Goal: Transaction & Acquisition: Purchase product/service

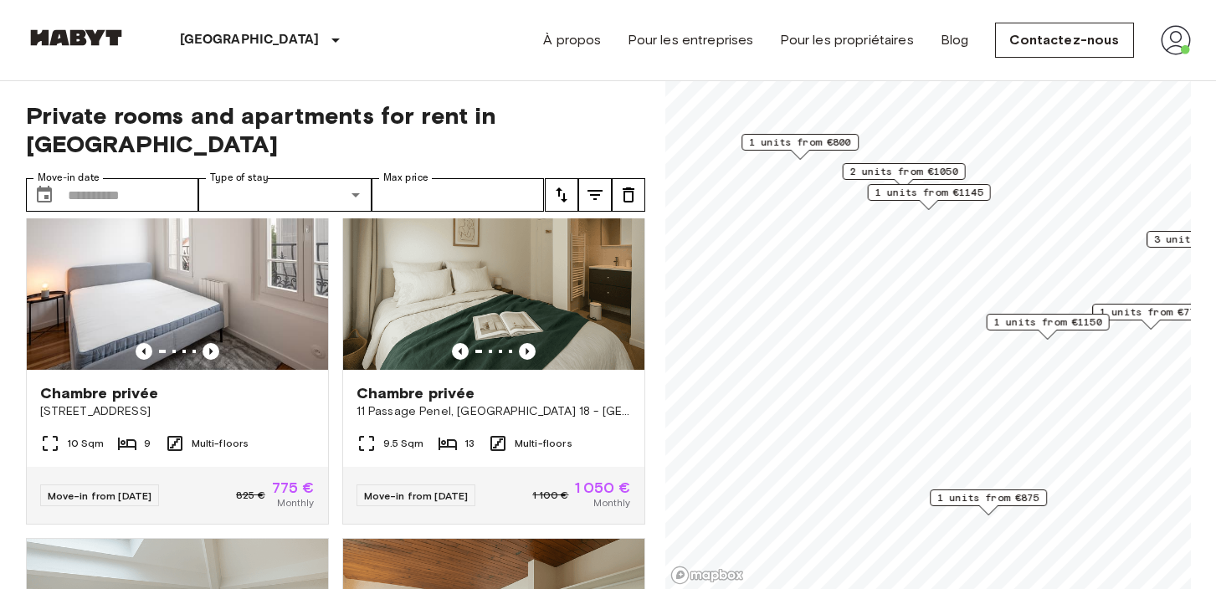
scroll to position [64, 0]
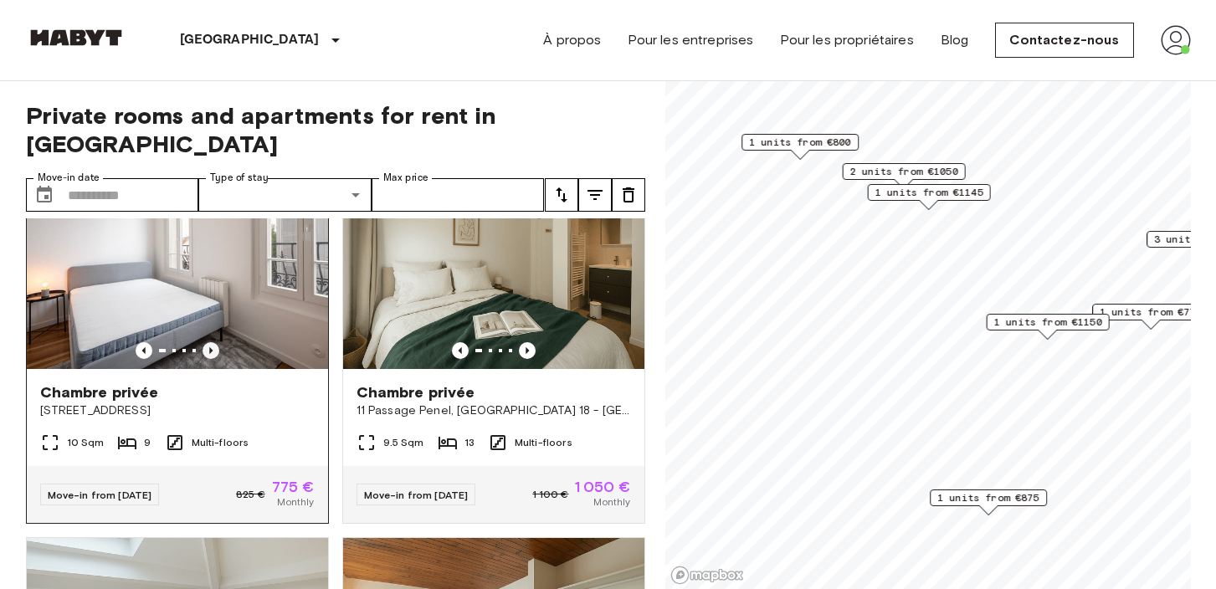
click at [209, 342] on icon "Previous image" at bounding box center [210, 350] width 17 height 17
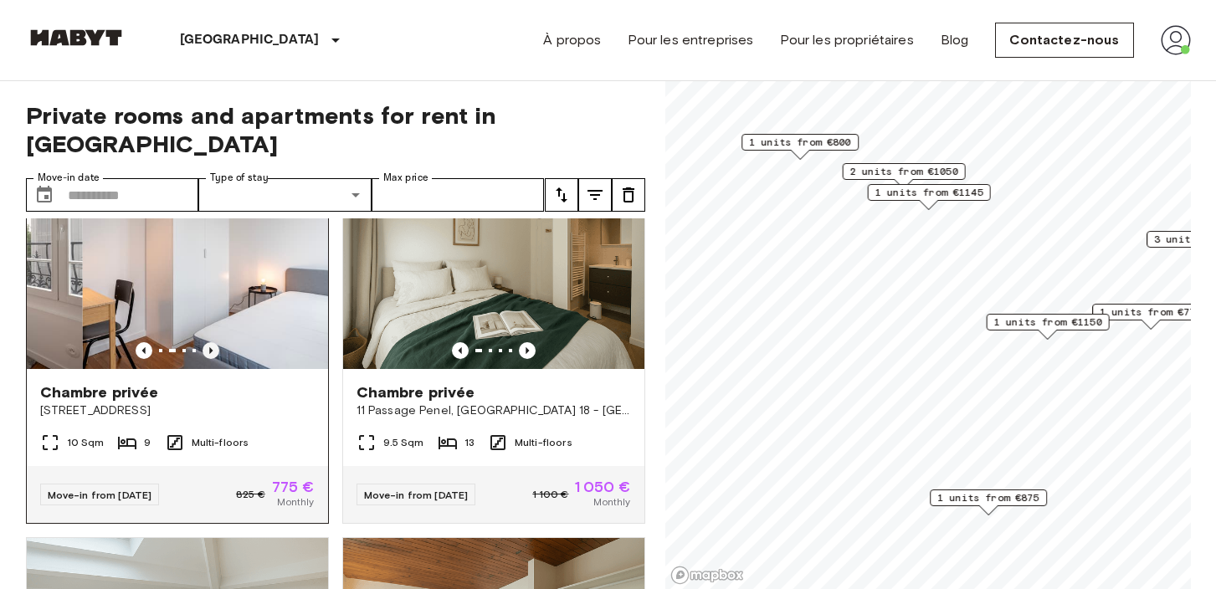
click at [209, 342] on icon "Previous image" at bounding box center [210, 350] width 17 height 17
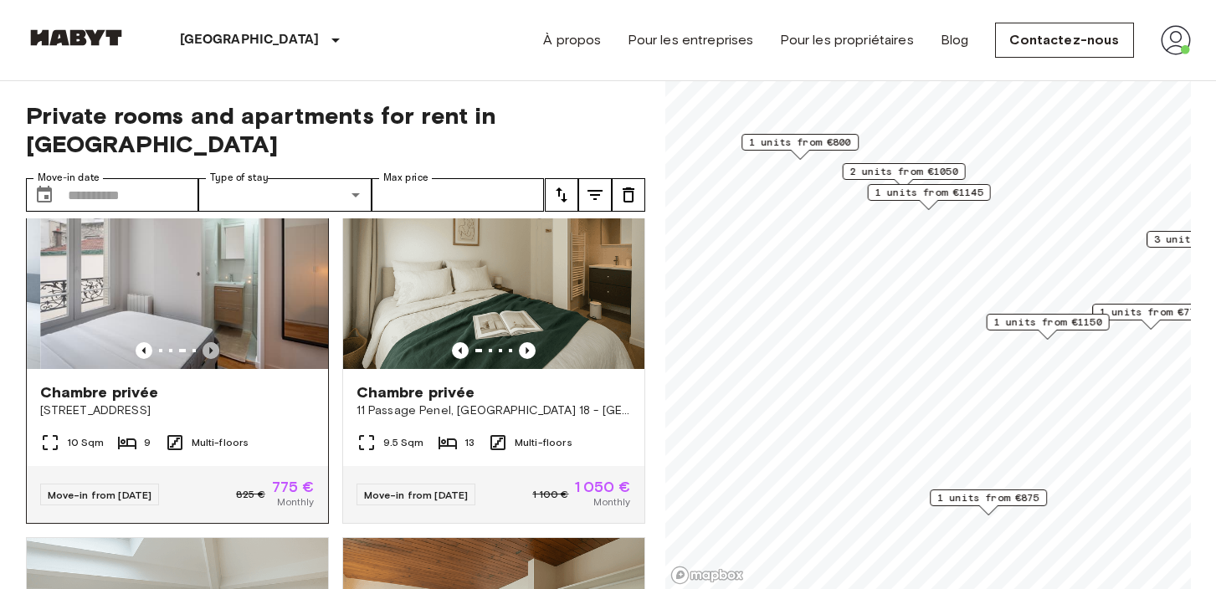
click at [209, 342] on icon "Previous image" at bounding box center [210, 350] width 17 height 17
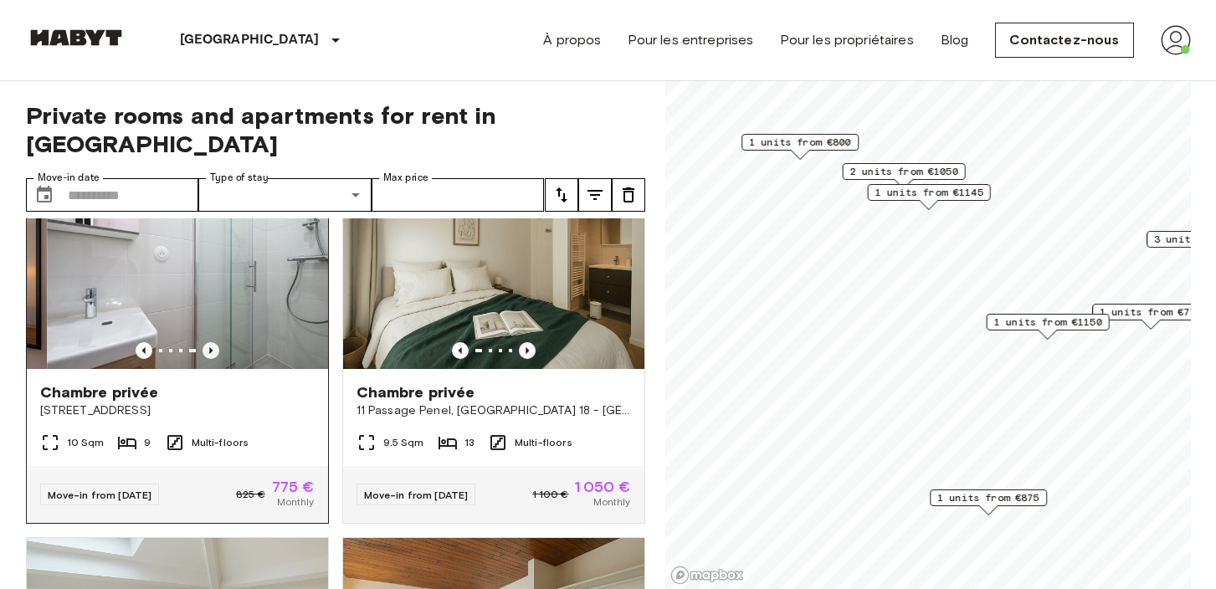
click at [209, 342] on icon "Previous image" at bounding box center [210, 350] width 17 height 17
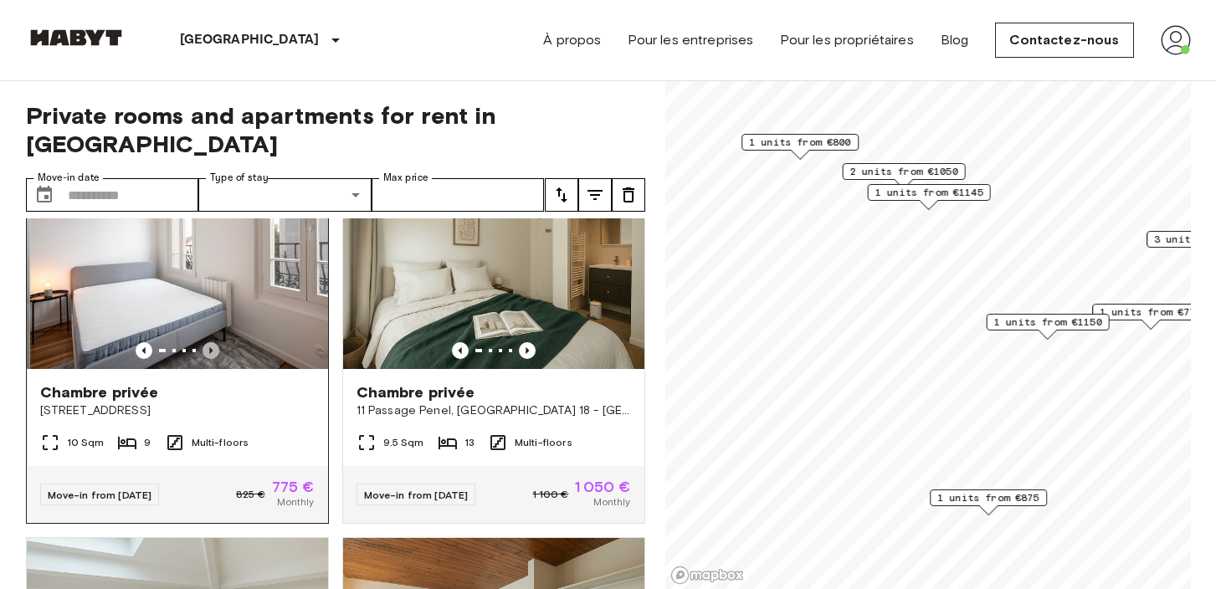
click at [209, 342] on icon "Previous image" at bounding box center [210, 350] width 17 height 17
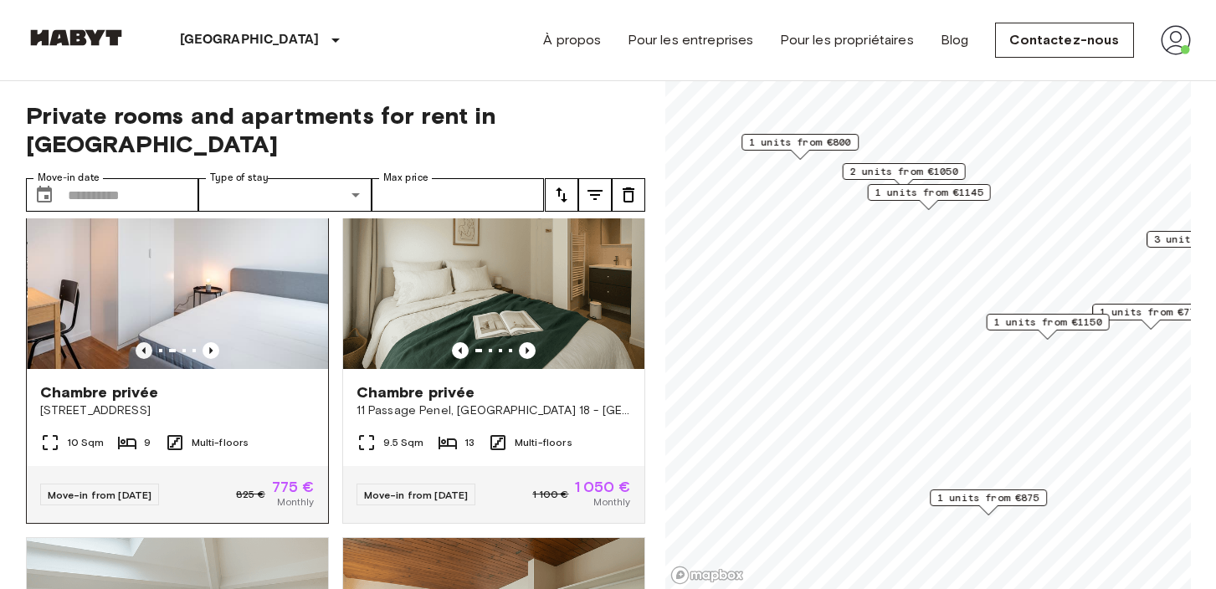
click at [146, 342] on icon "Previous image" at bounding box center [144, 350] width 17 height 17
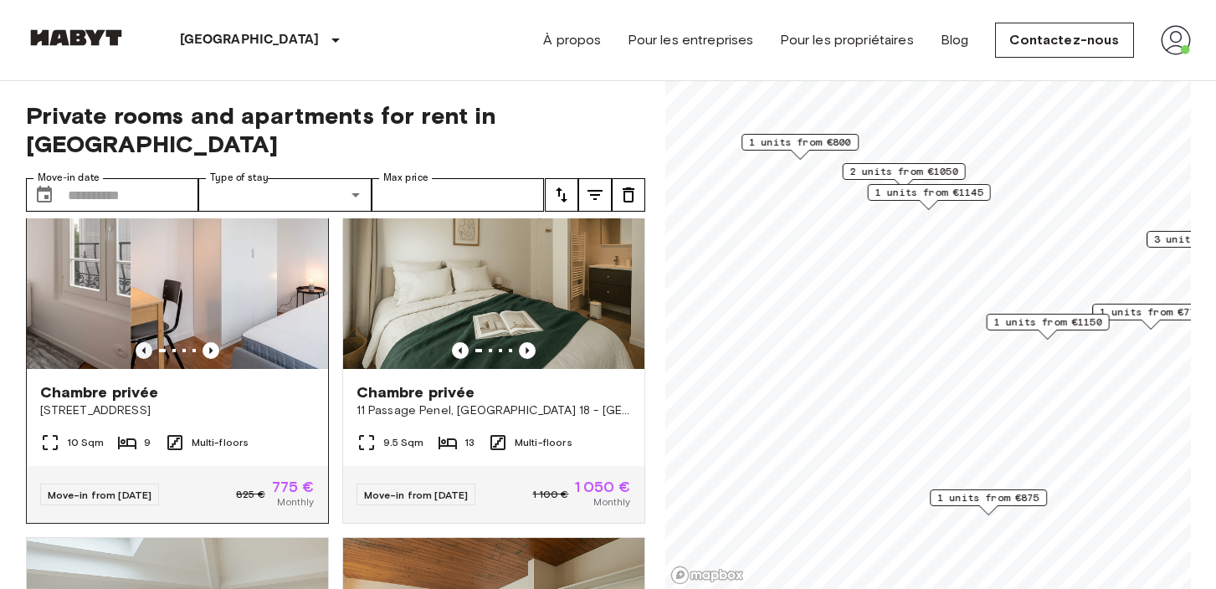
click at [146, 342] on icon "Previous image" at bounding box center [144, 350] width 17 height 17
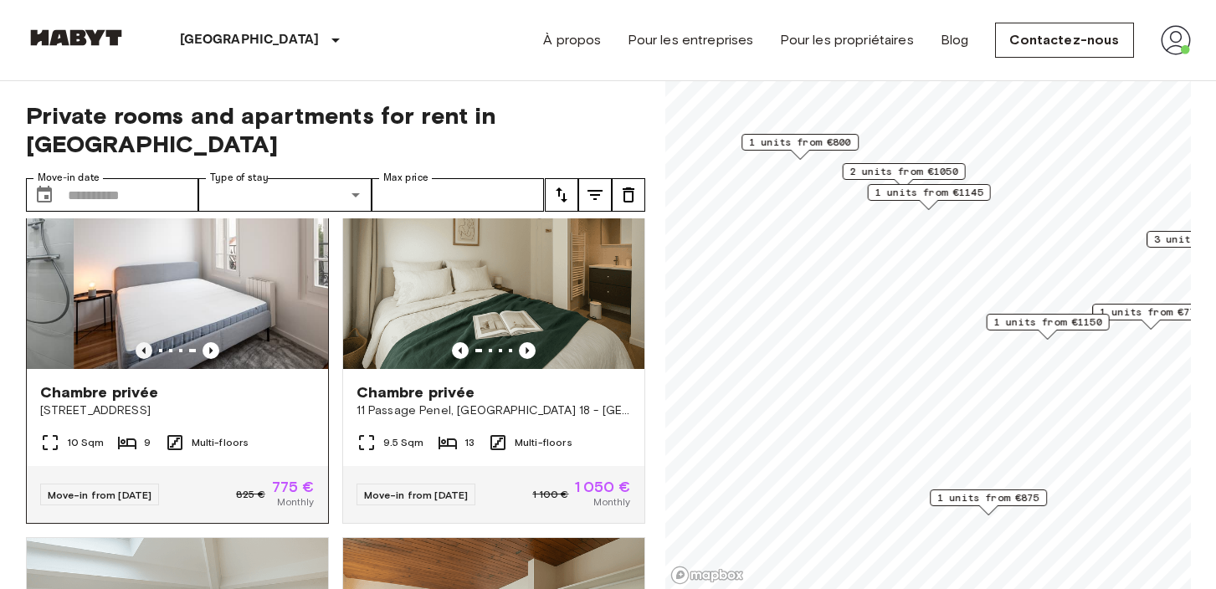
click at [146, 342] on icon "Previous image" at bounding box center [144, 350] width 17 height 17
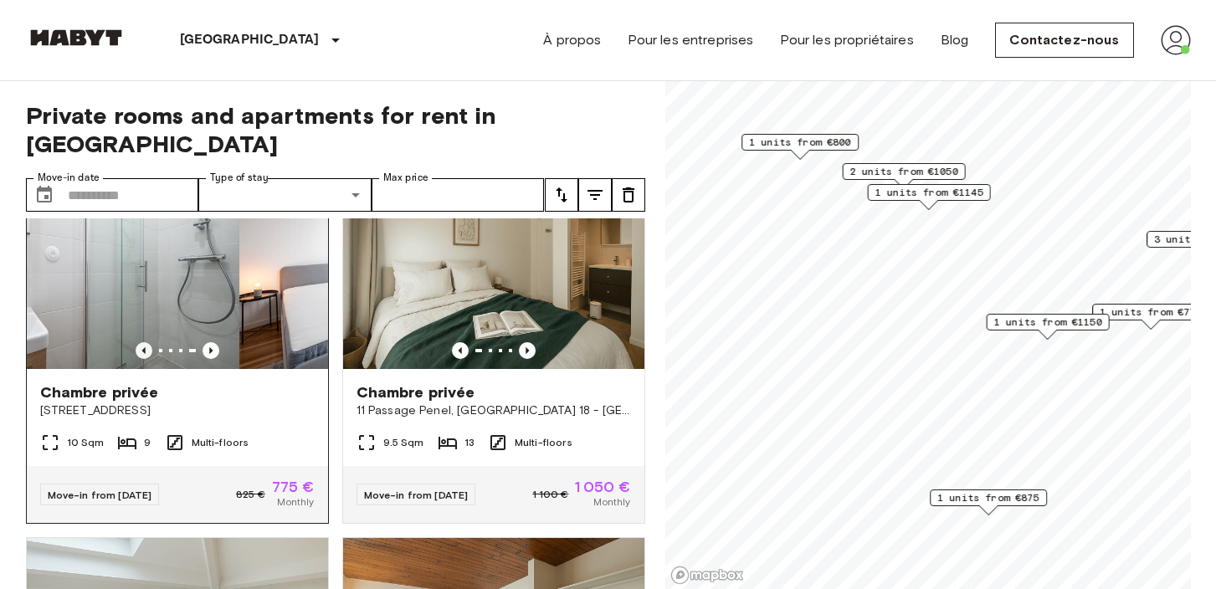
click at [146, 342] on icon "Previous image" at bounding box center [144, 350] width 17 height 17
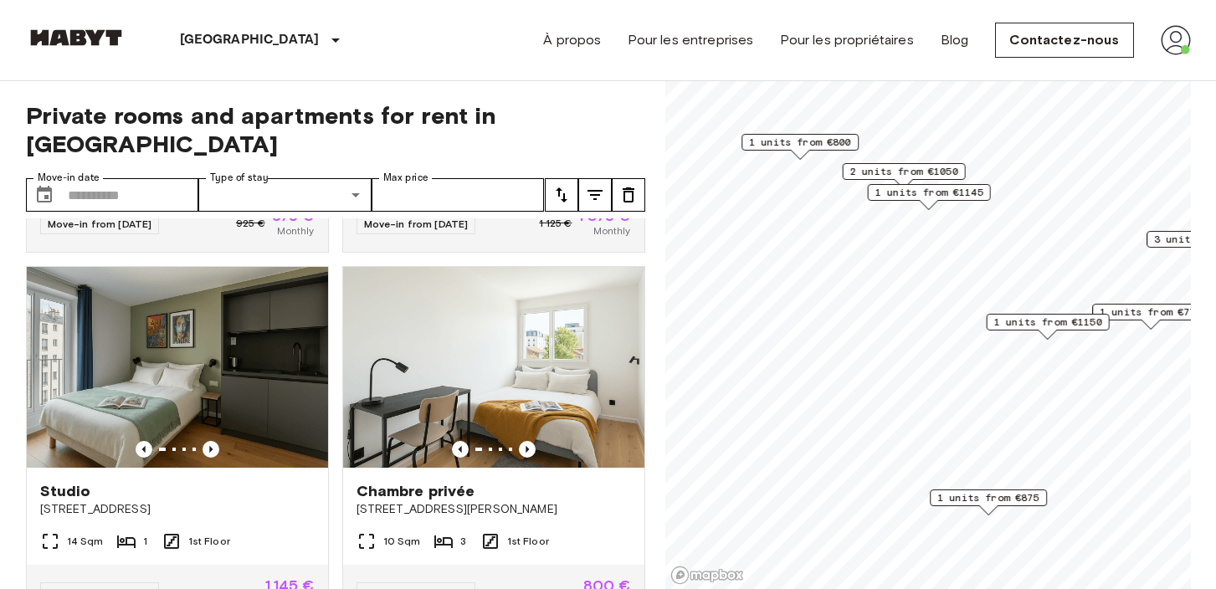
scroll to position [709, 0]
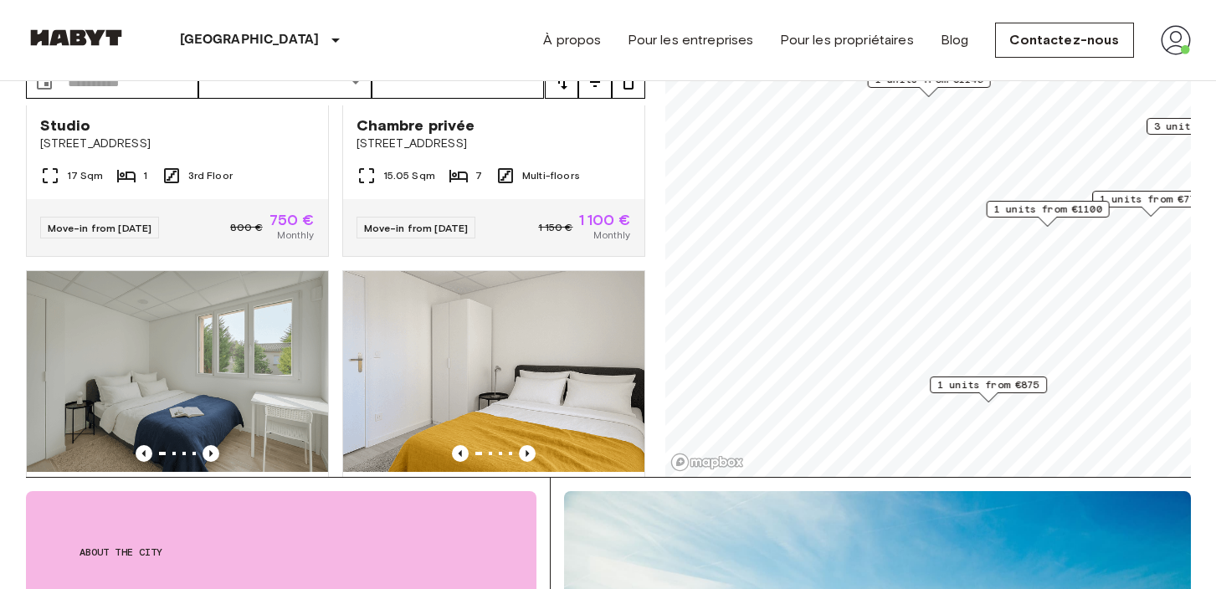
scroll to position [1350, 0]
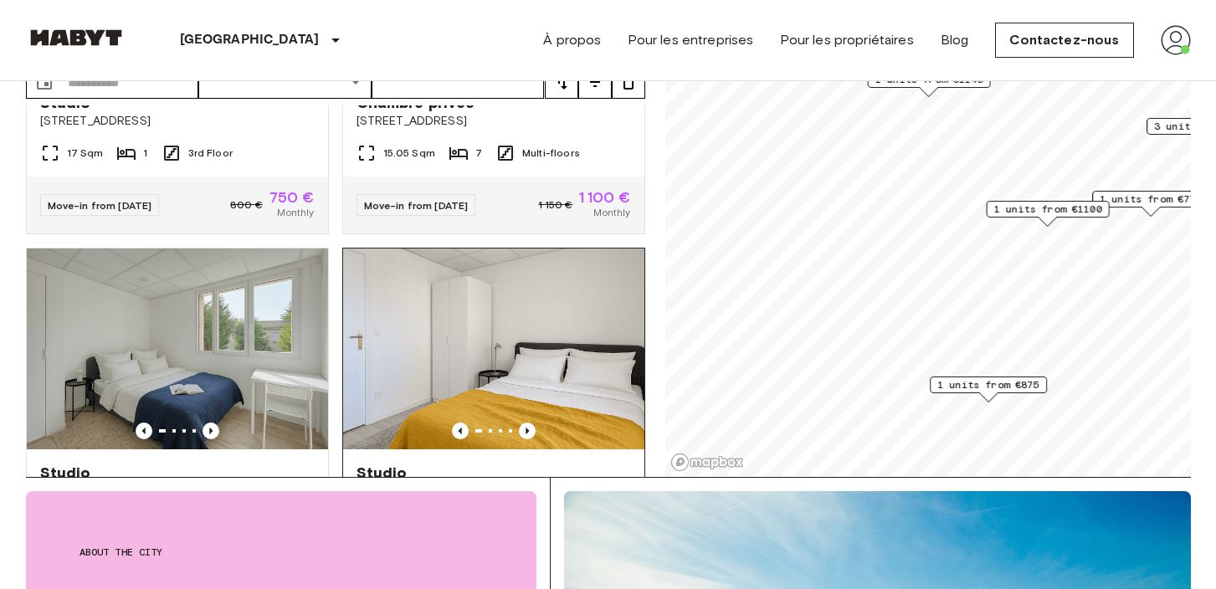
click at [561, 330] on img at bounding box center [493, 348] width 301 height 201
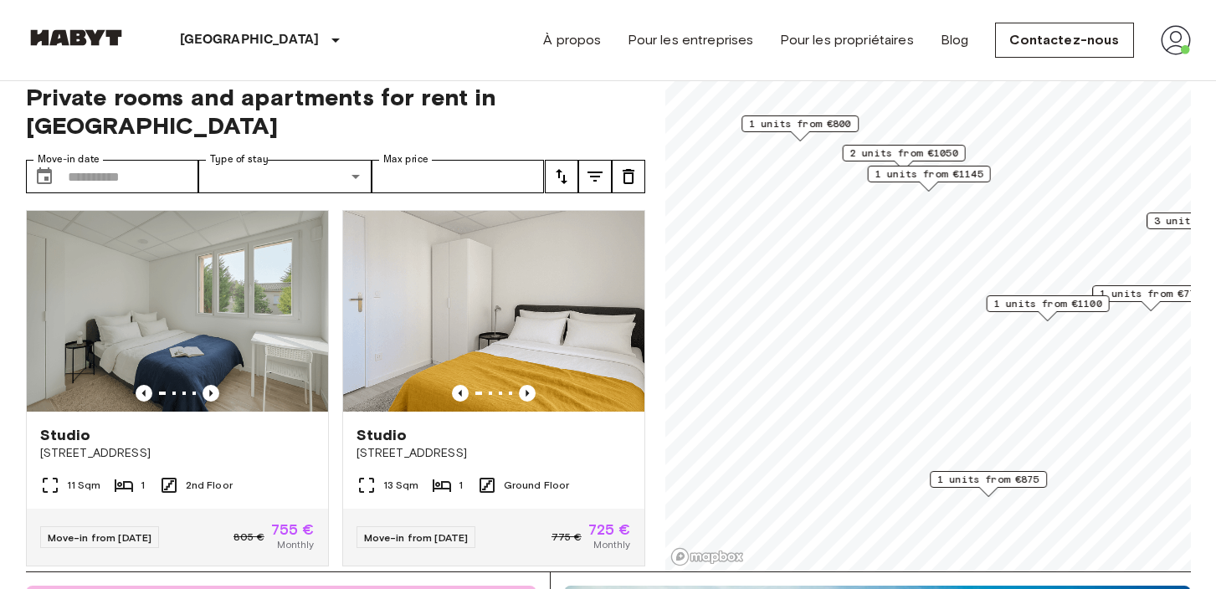
scroll to position [21, 0]
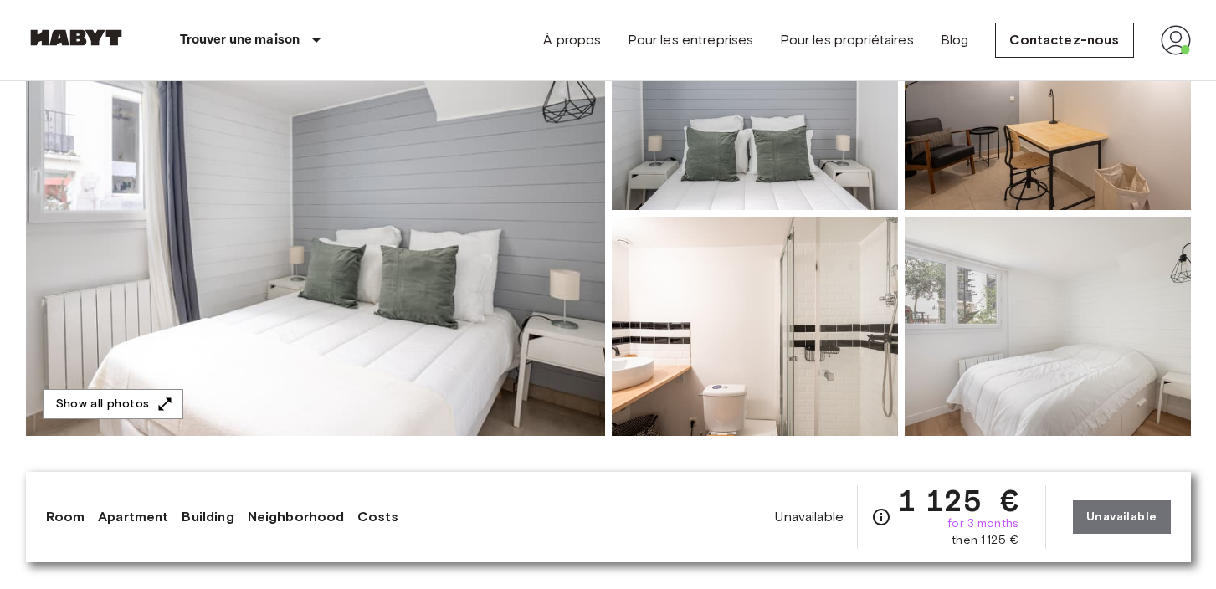
scroll to position [228, 0]
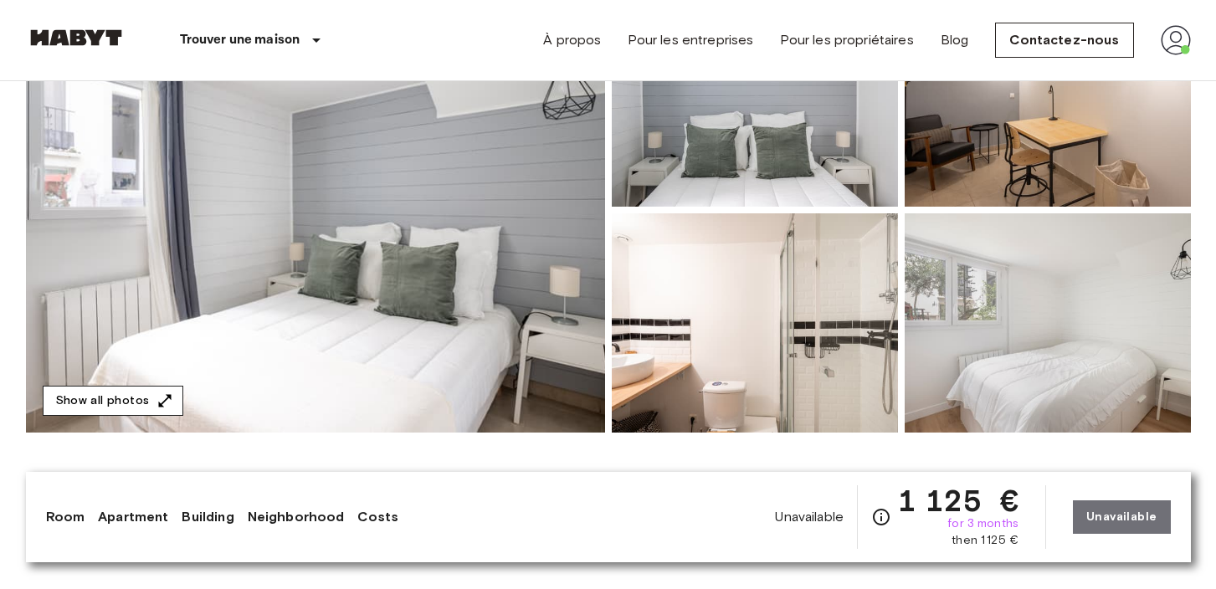
click at [132, 402] on button "Show all photos" at bounding box center [113, 401] width 141 height 31
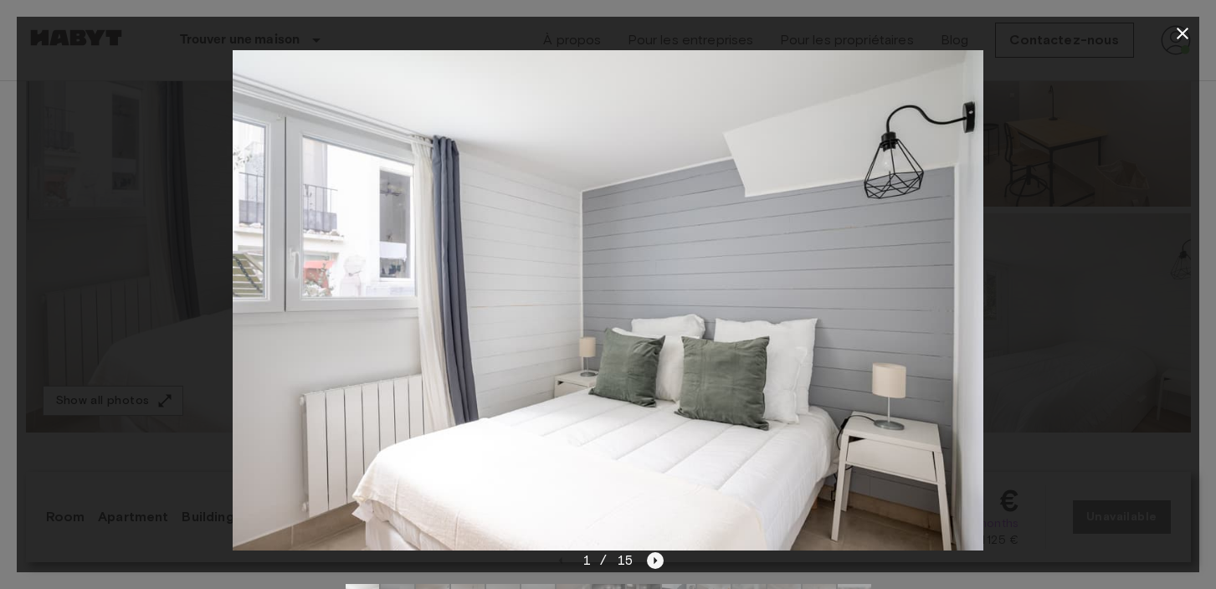
click at [652, 563] on icon "Next image" at bounding box center [655, 560] width 17 height 17
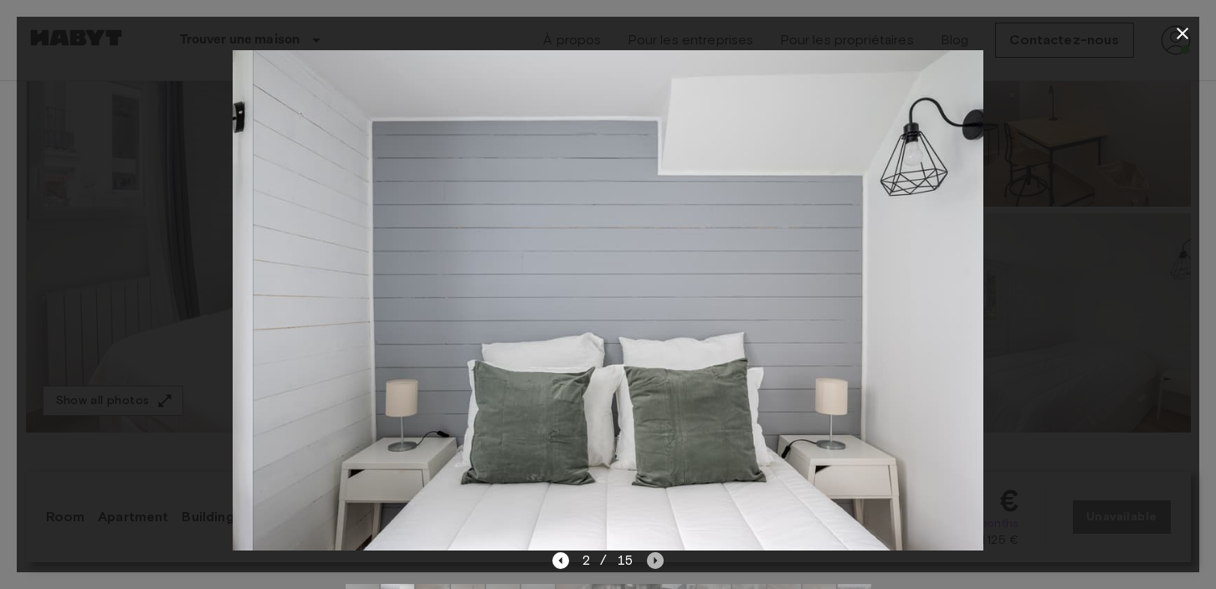
click at [652, 563] on icon "Next image" at bounding box center [655, 560] width 17 height 17
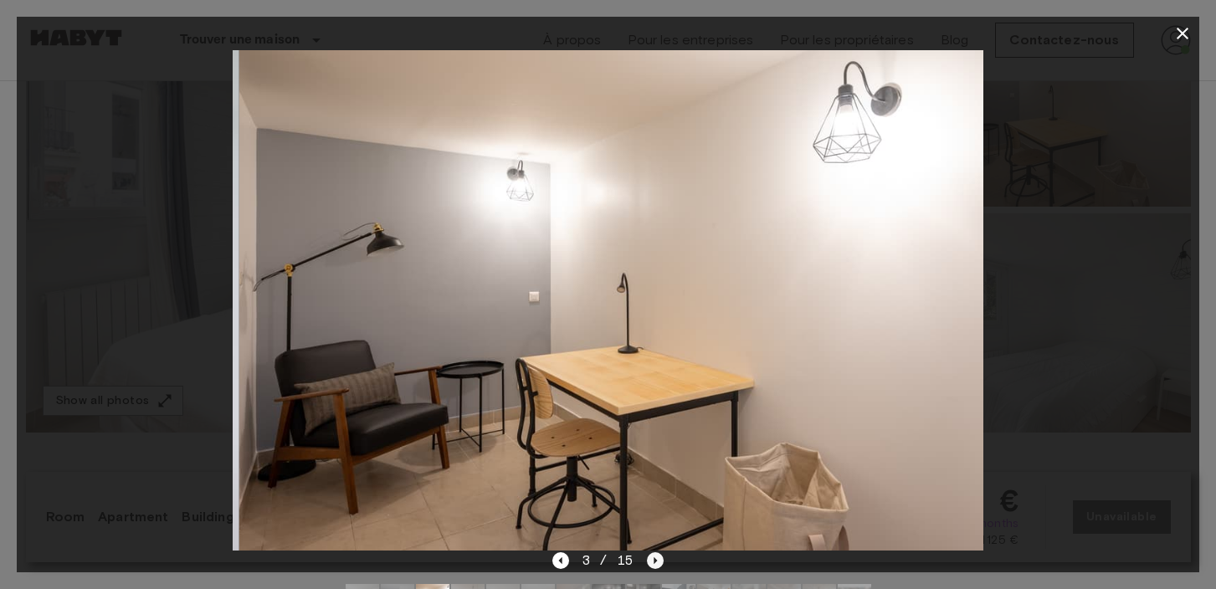
click at [652, 563] on icon "Next image" at bounding box center [655, 560] width 17 height 17
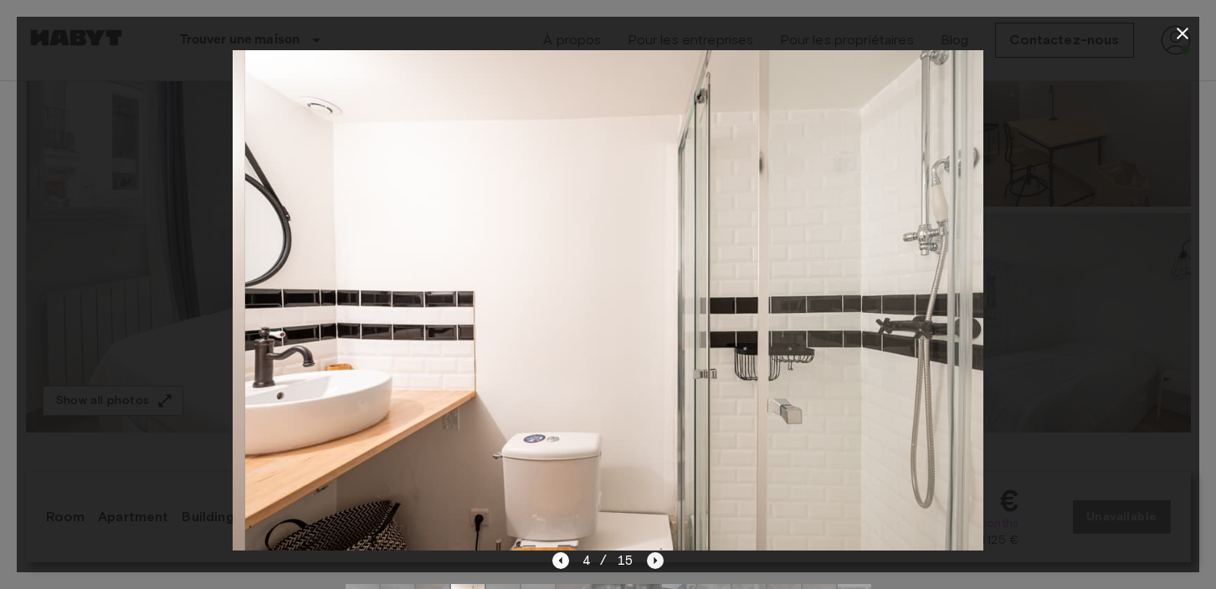
click at [652, 563] on icon "Next image" at bounding box center [655, 560] width 17 height 17
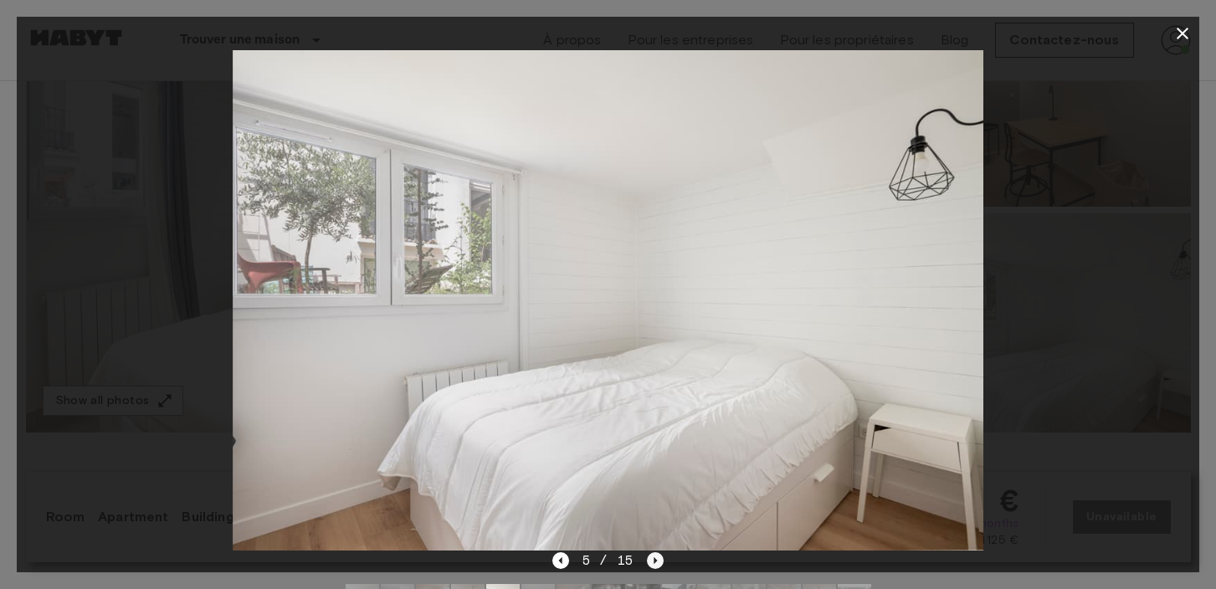
click at [652, 563] on icon "Next image" at bounding box center [655, 560] width 17 height 17
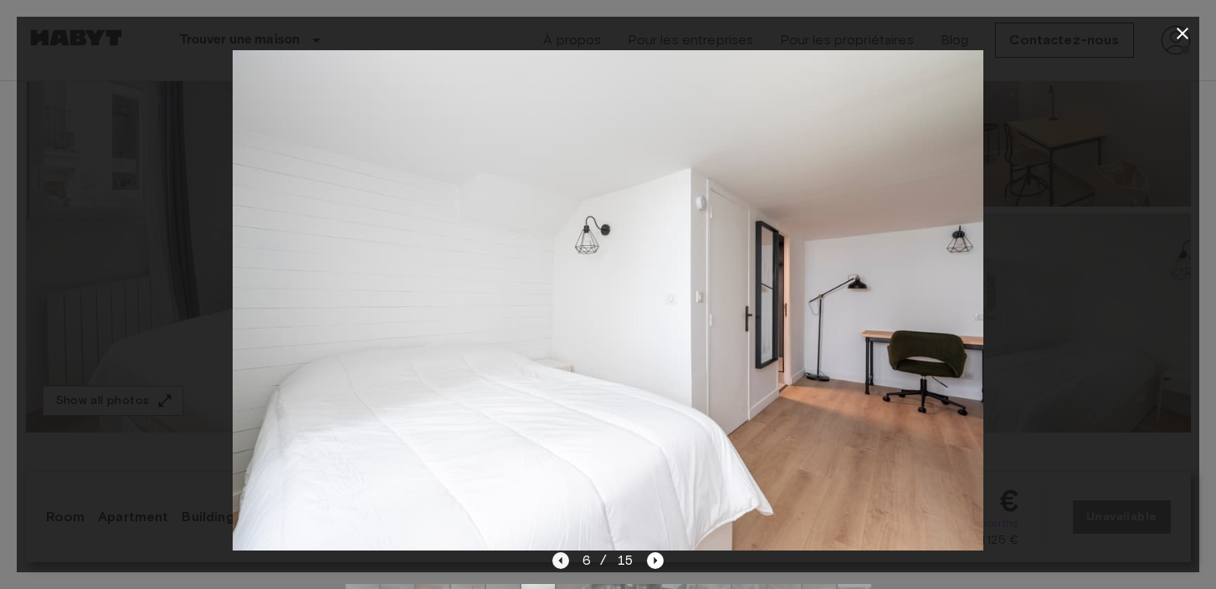
click at [564, 564] on icon "Previous image" at bounding box center [560, 560] width 17 height 17
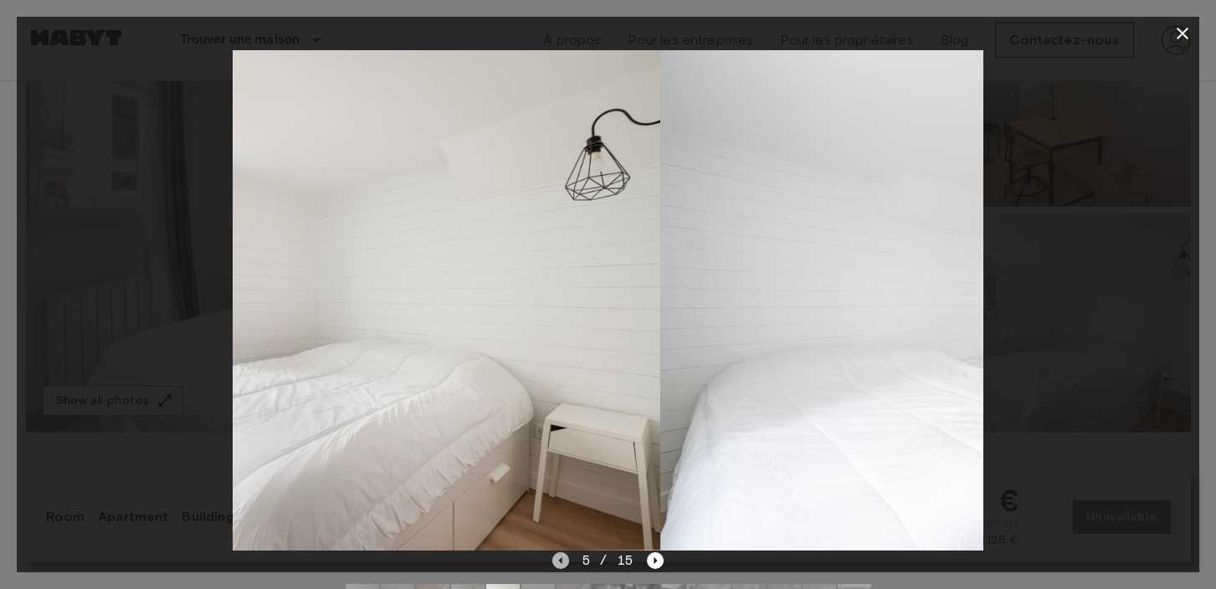
click at [564, 564] on icon "Previous image" at bounding box center [560, 560] width 17 height 17
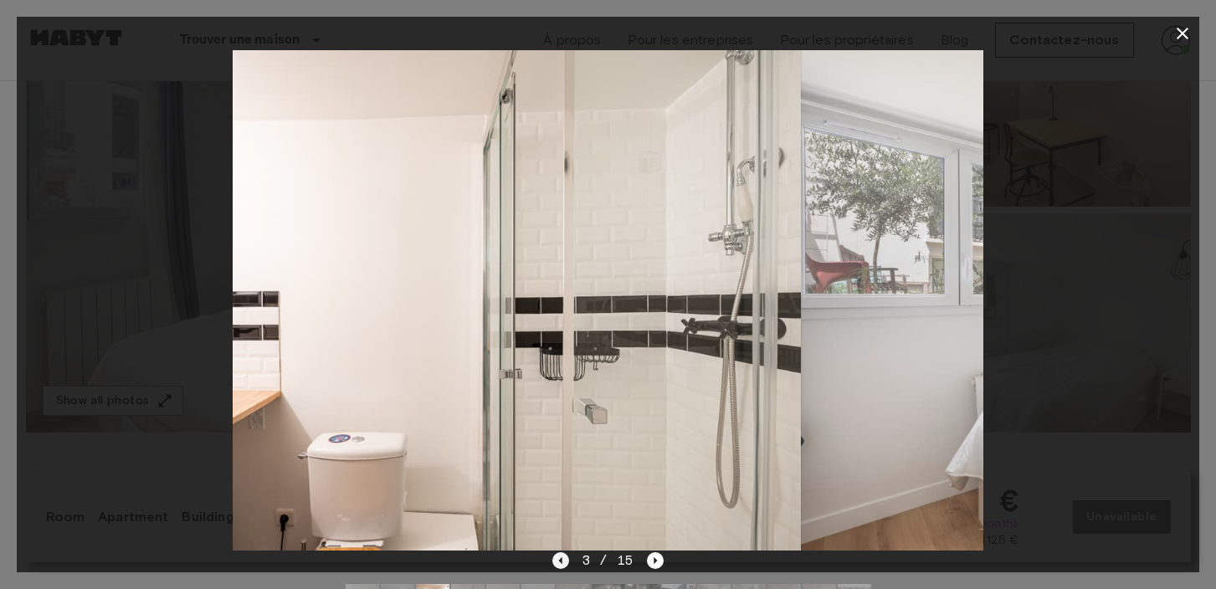
click at [564, 564] on icon "Previous image" at bounding box center [560, 560] width 17 height 17
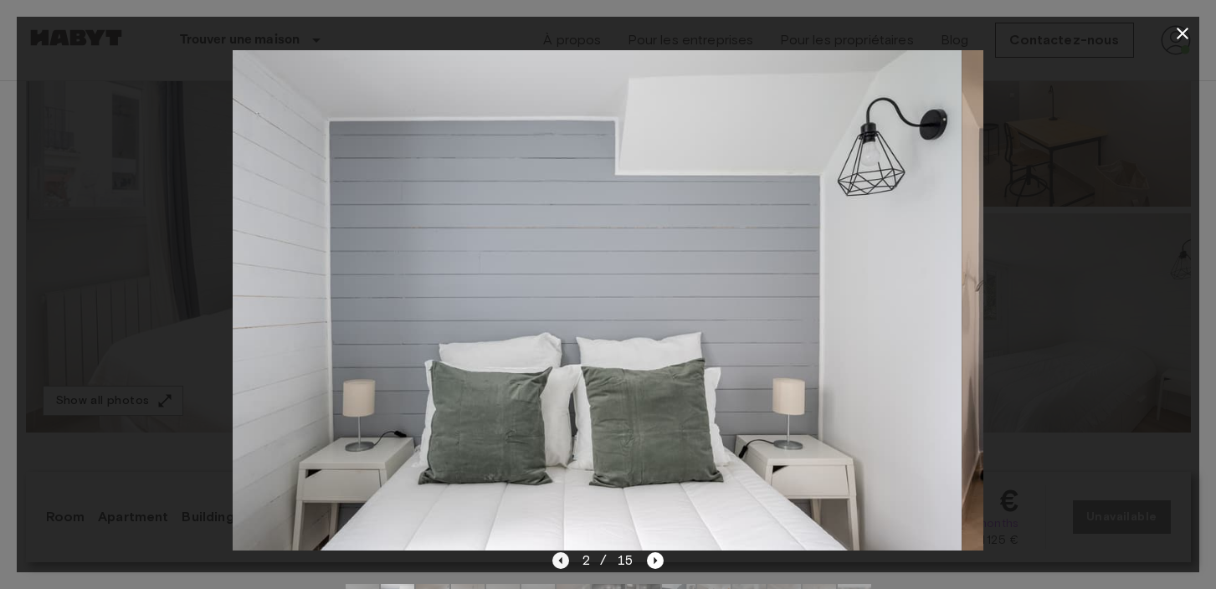
click at [564, 564] on icon "Previous image" at bounding box center [560, 560] width 17 height 17
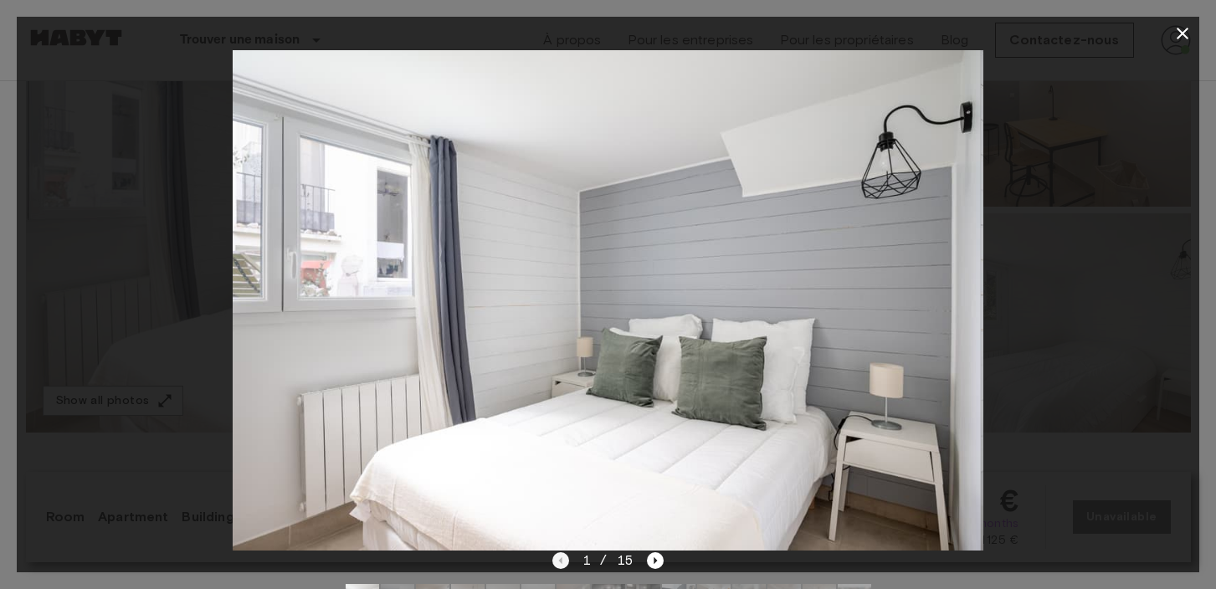
click at [564, 564] on div "1 / 15" at bounding box center [607, 561] width 111 height 20
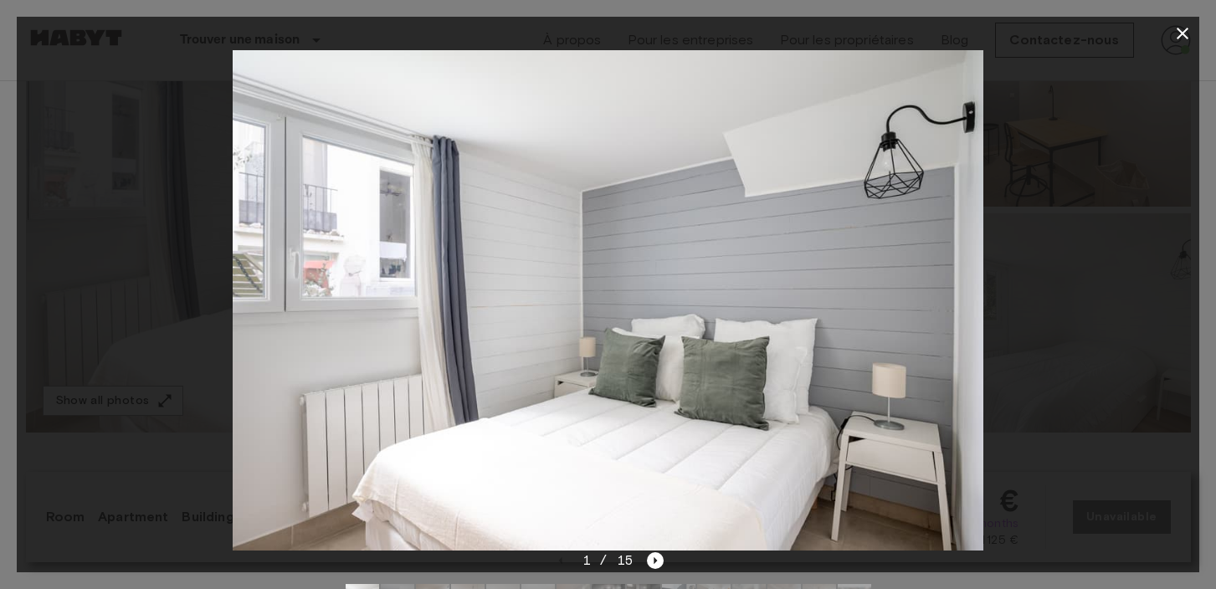
click at [1132, 120] on div at bounding box center [608, 300] width 1182 height 500
click at [1181, 29] on icon "button" at bounding box center [1182, 33] width 20 height 20
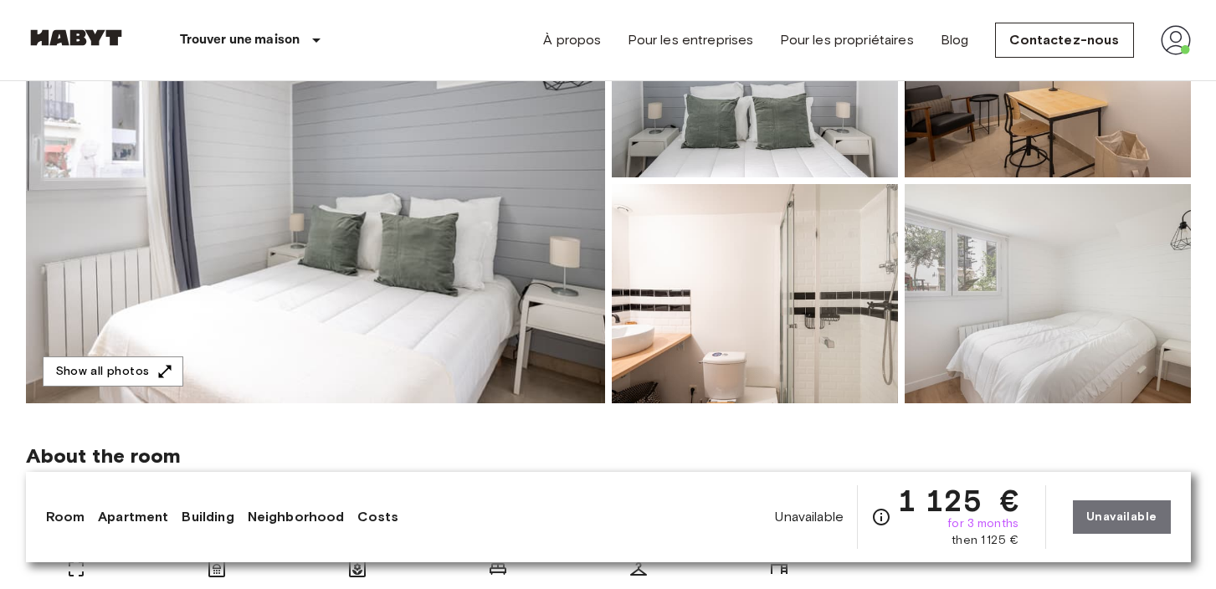
scroll to position [202, 0]
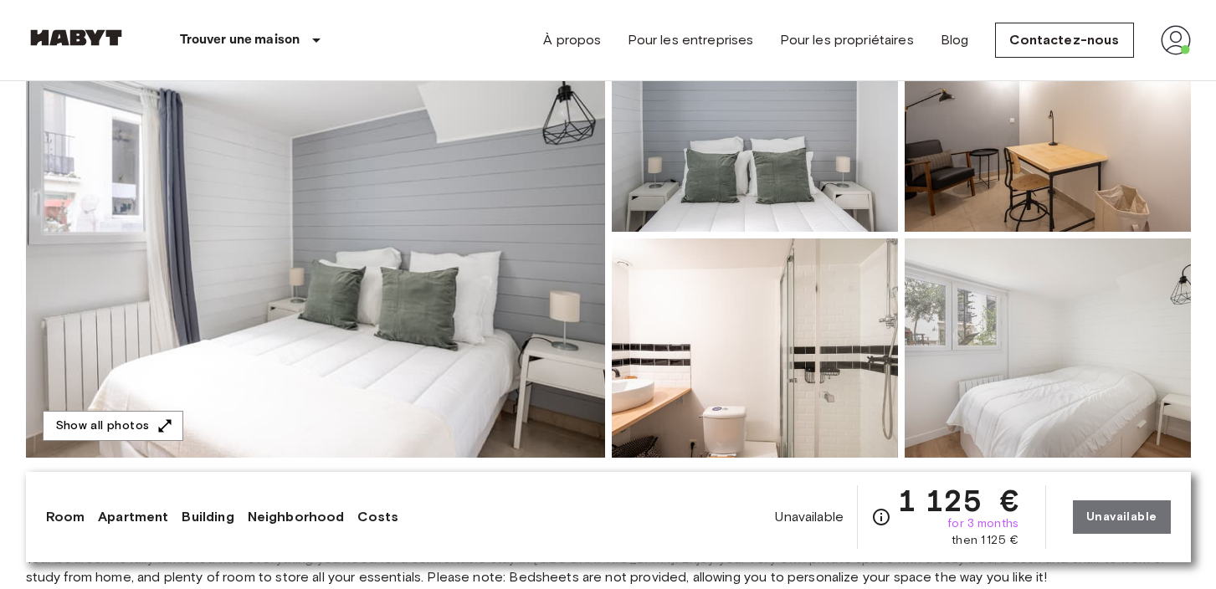
click at [407, 263] on img at bounding box center [315, 235] width 579 height 445
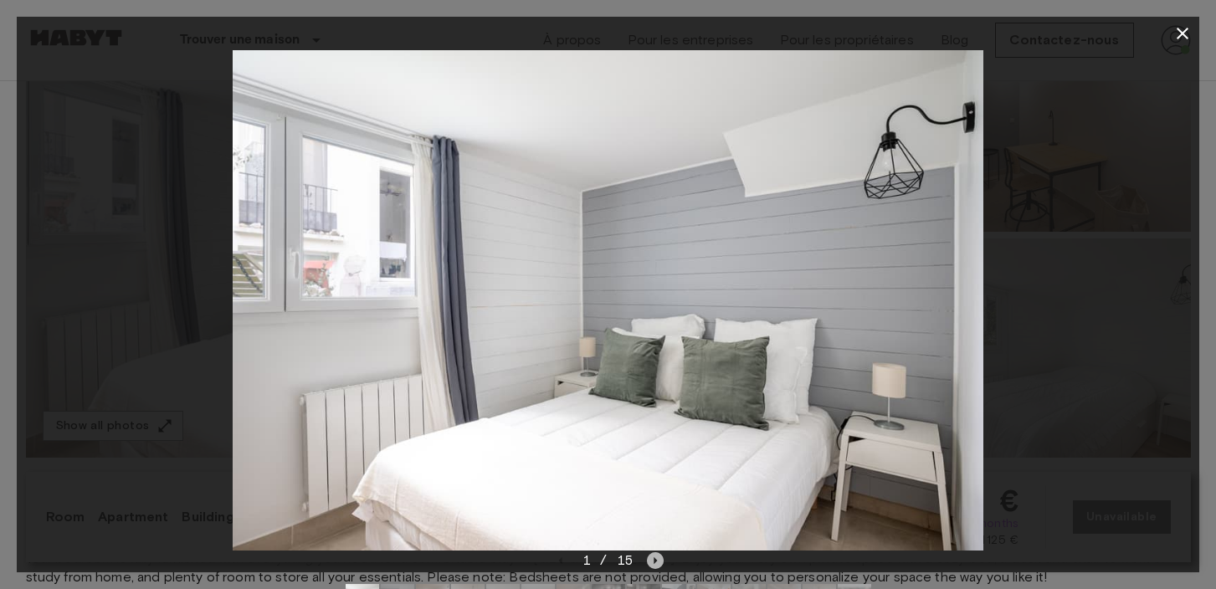
click at [656, 562] on icon "Next image" at bounding box center [655, 560] width 17 height 17
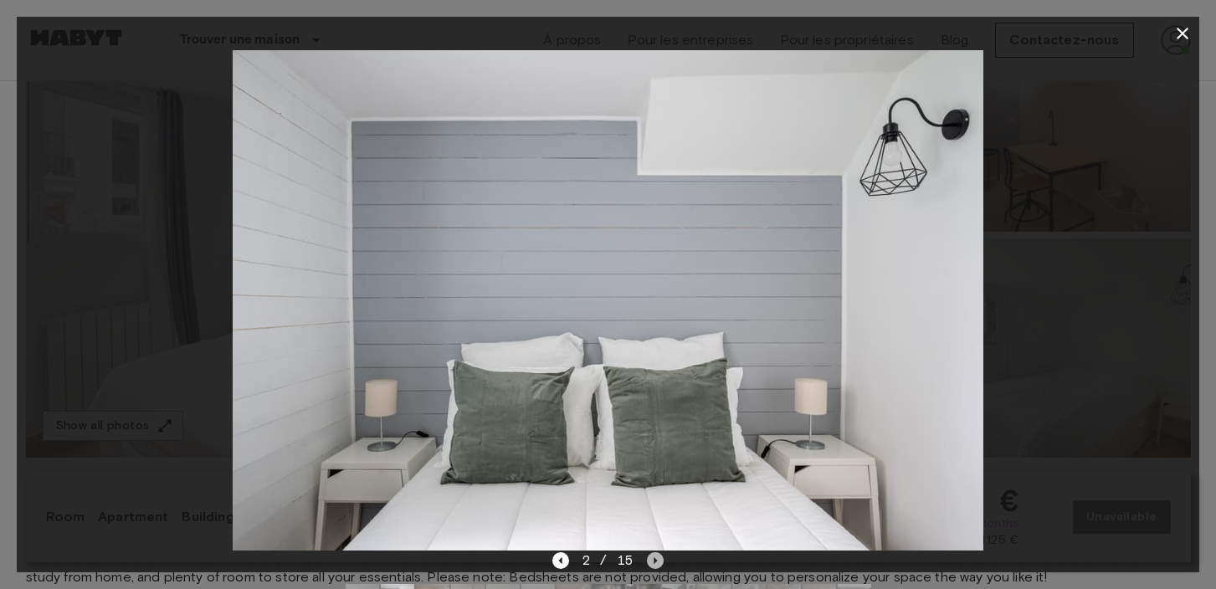
click at [656, 562] on icon "Next image" at bounding box center [655, 560] width 17 height 17
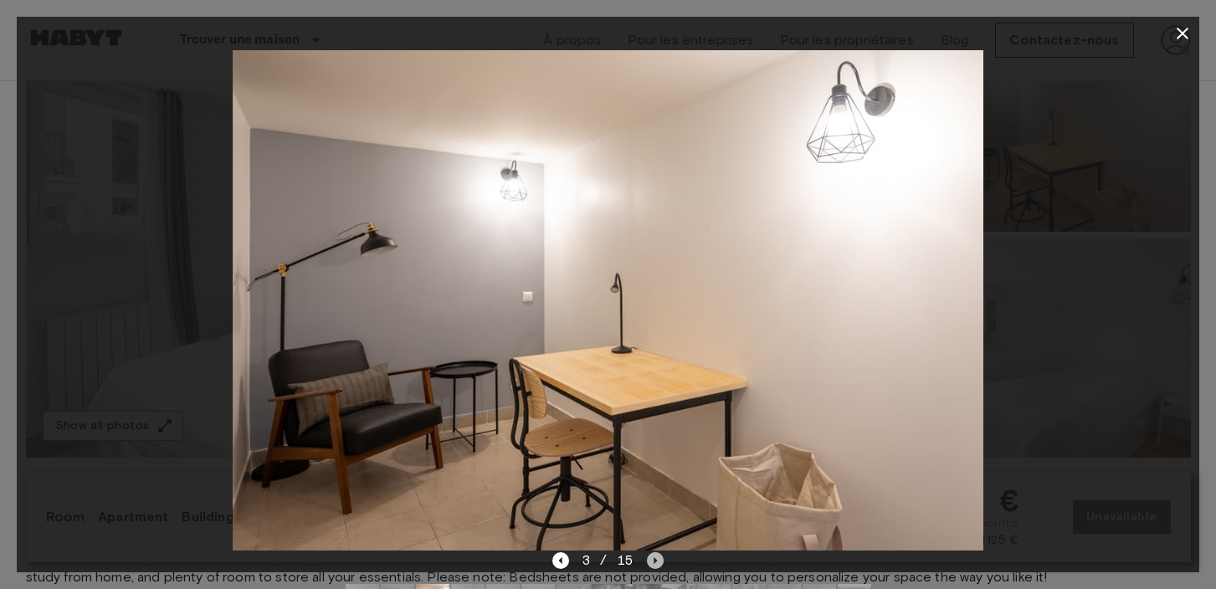
click at [656, 562] on icon "Next image" at bounding box center [655, 560] width 17 height 17
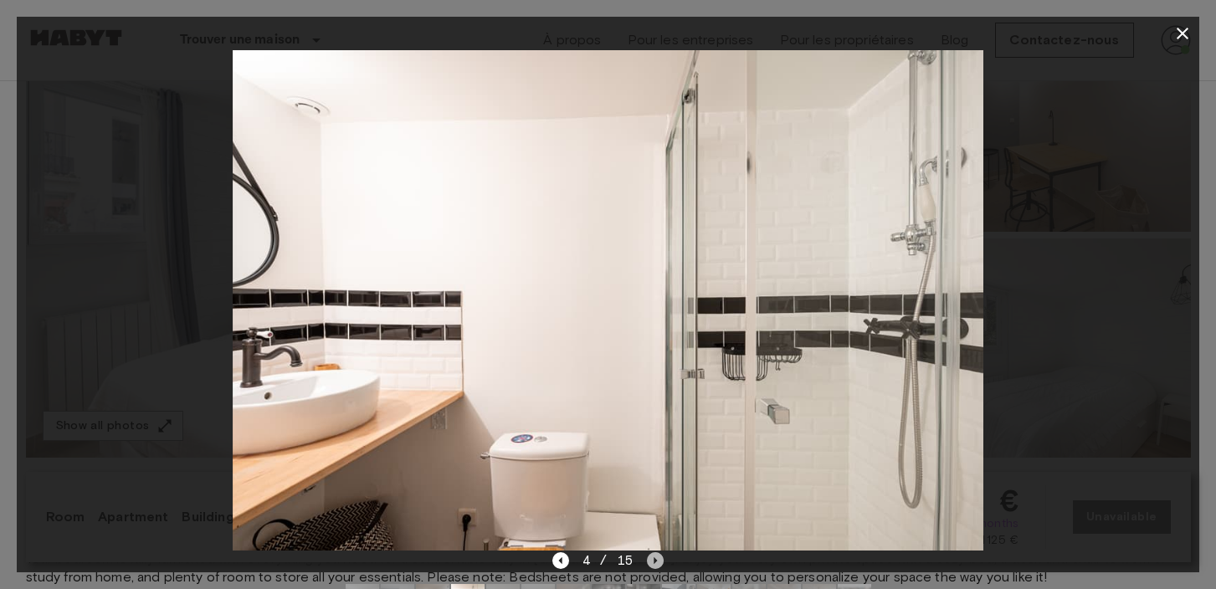
click at [652, 560] on icon "Next image" at bounding box center [655, 560] width 17 height 17
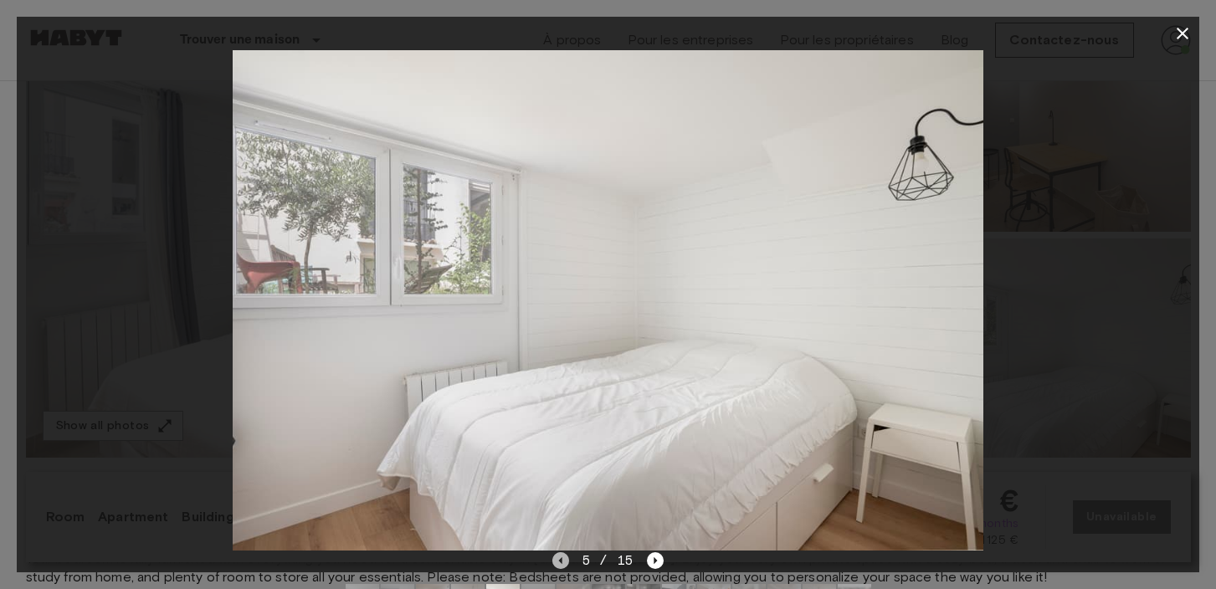
click at [563, 564] on icon "Previous image" at bounding box center [560, 560] width 17 height 17
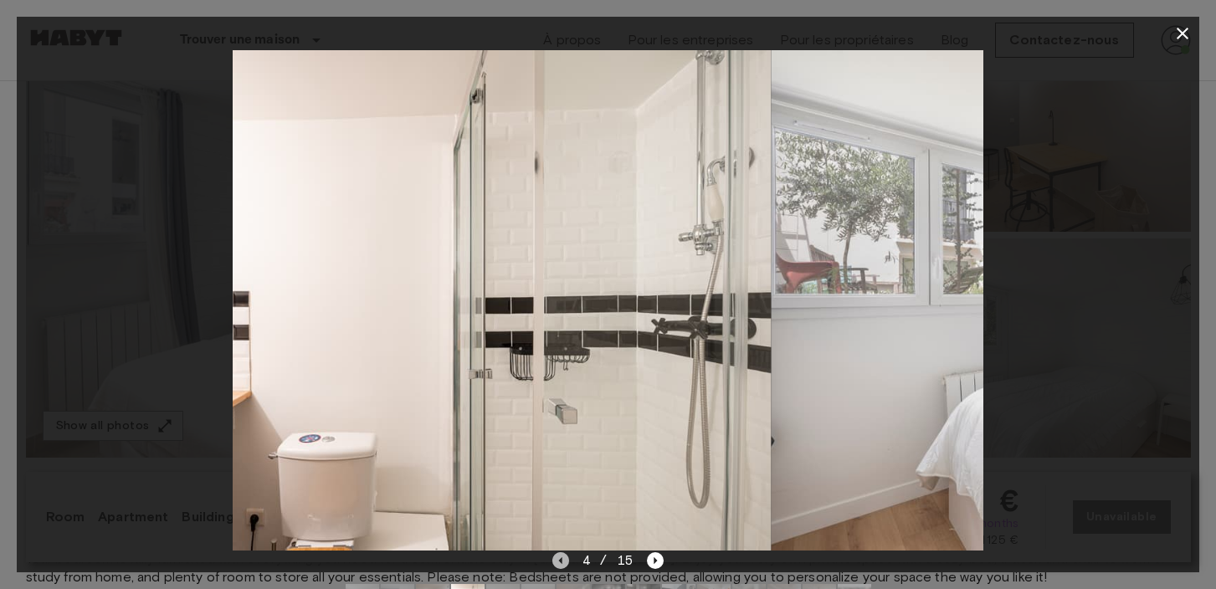
click at [563, 564] on icon "Previous image" at bounding box center [560, 560] width 17 height 17
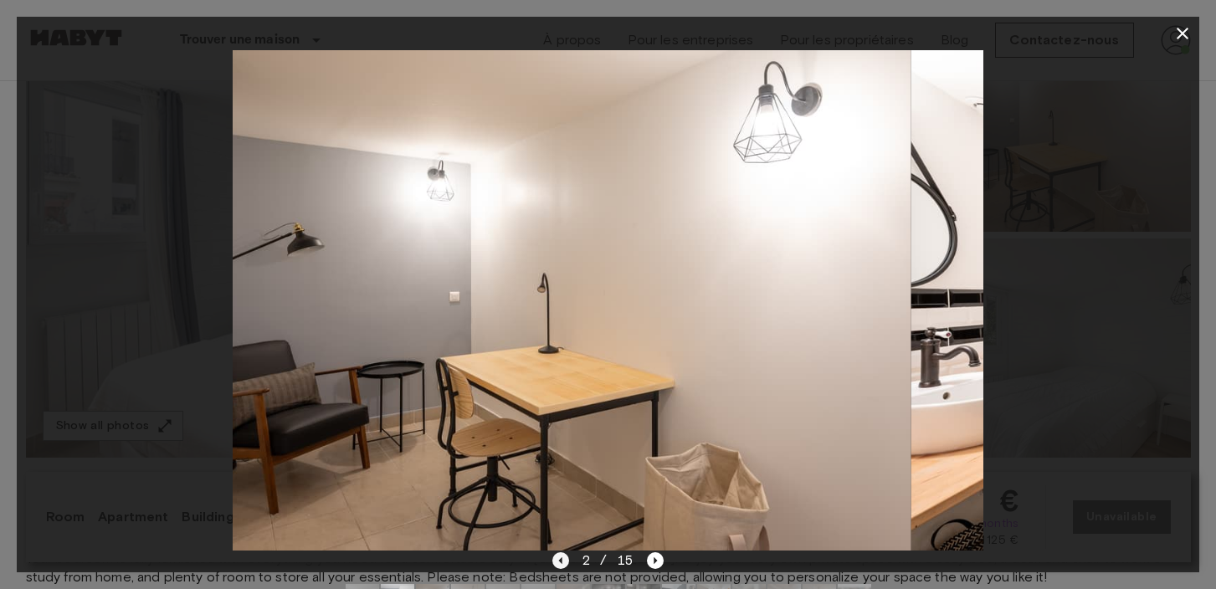
click at [563, 564] on icon "Previous image" at bounding box center [560, 560] width 17 height 17
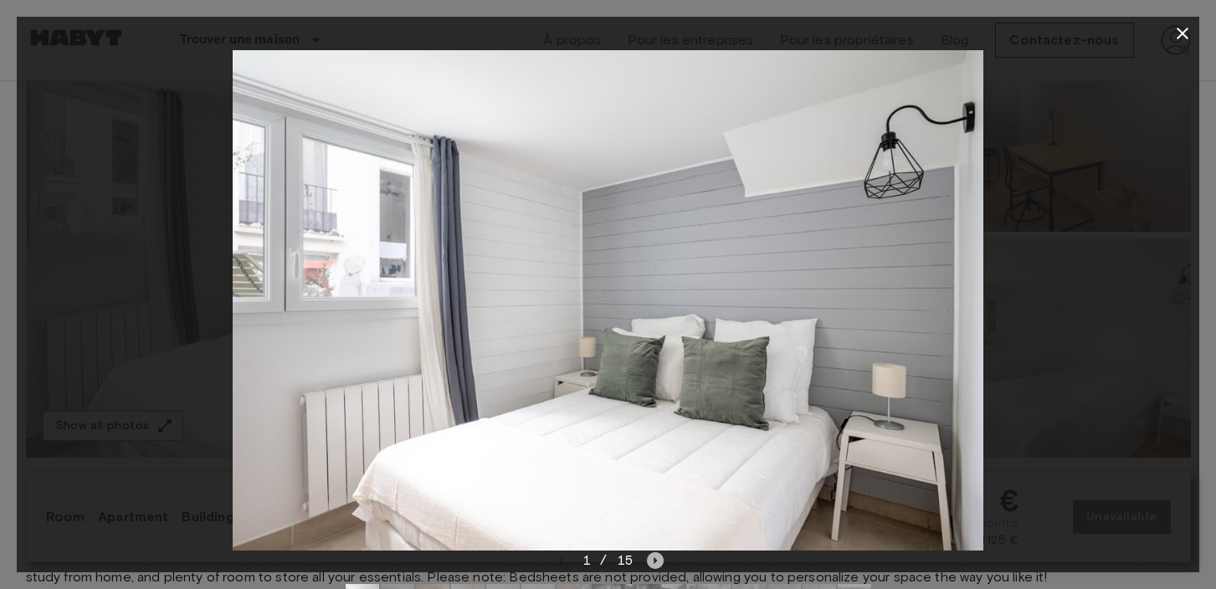
click at [652, 564] on icon "Next image" at bounding box center [655, 560] width 17 height 17
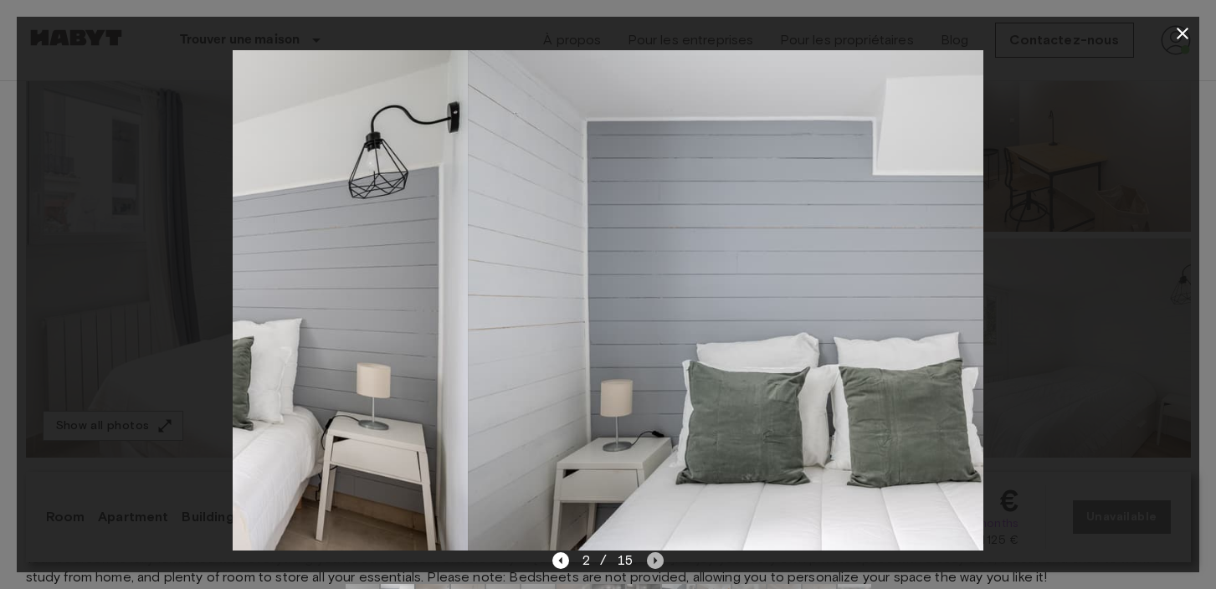
click at [652, 564] on icon "Next image" at bounding box center [655, 560] width 17 height 17
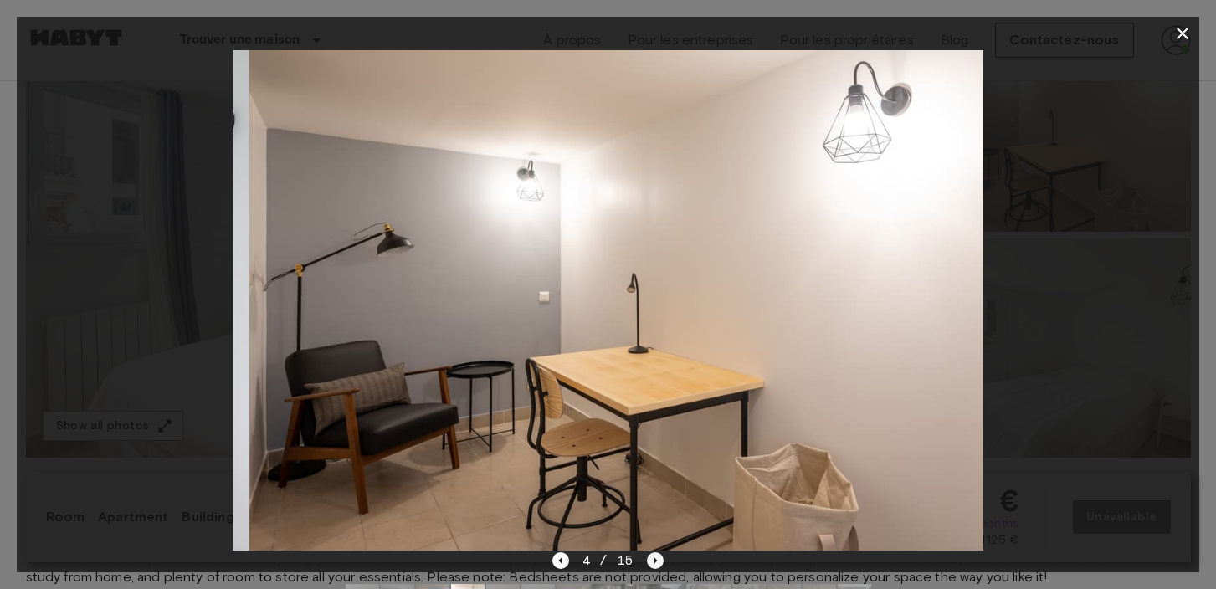
click at [652, 564] on icon "Next image" at bounding box center [655, 560] width 17 height 17
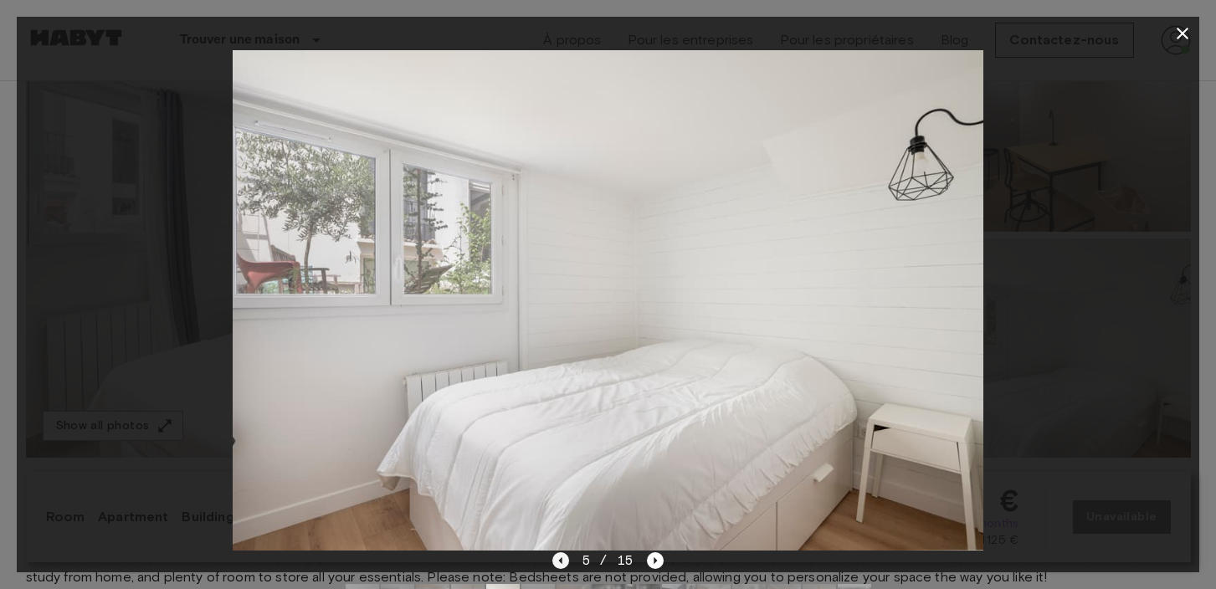
click at [562, 561] on icon "Previous image" at bounding box center [560, 560] width 17 height 17
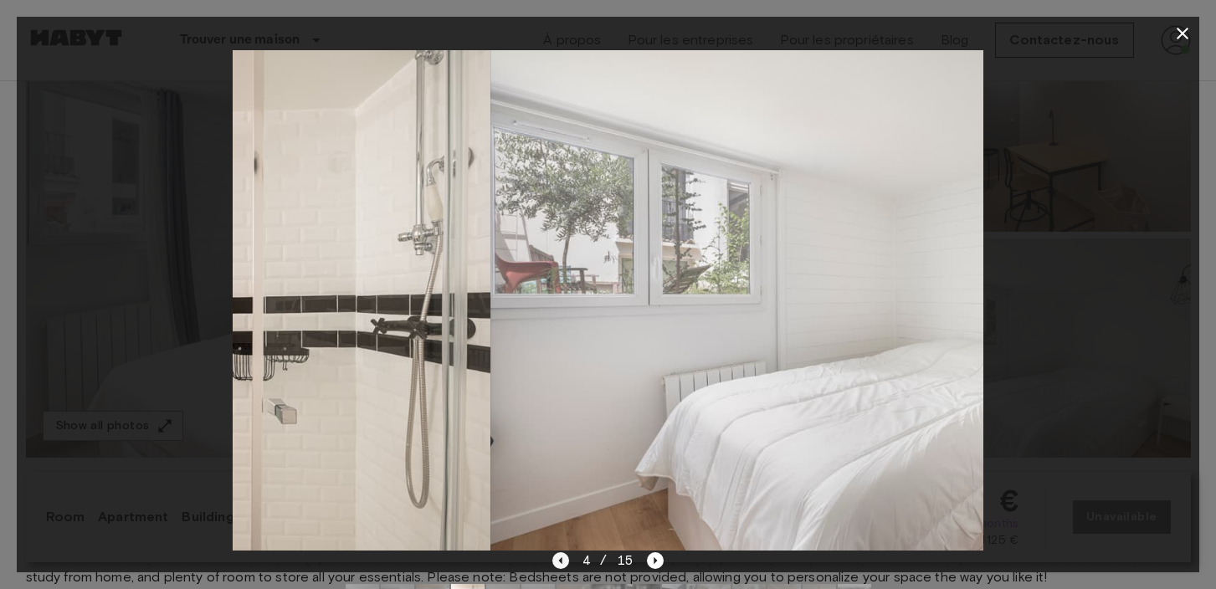
click at [562, 561] on icon "Previous image" at bounding box center [560, 560] width 17 height 17
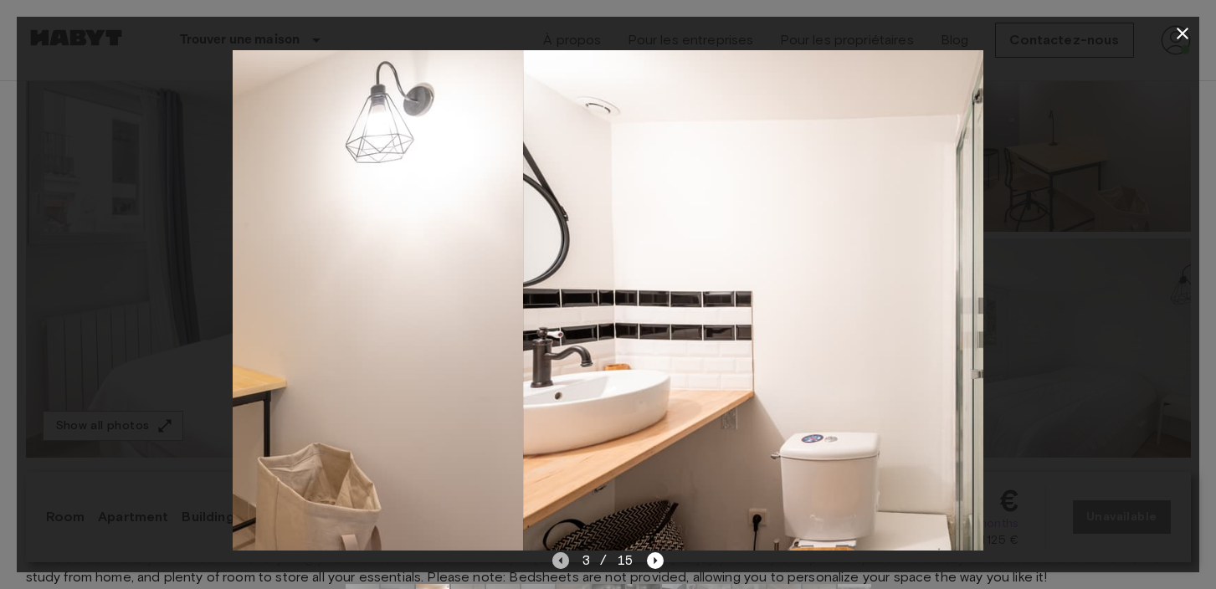
click at [562, 561] on icon "Previous image" at bounding box center [560, 560] width 17 height 17
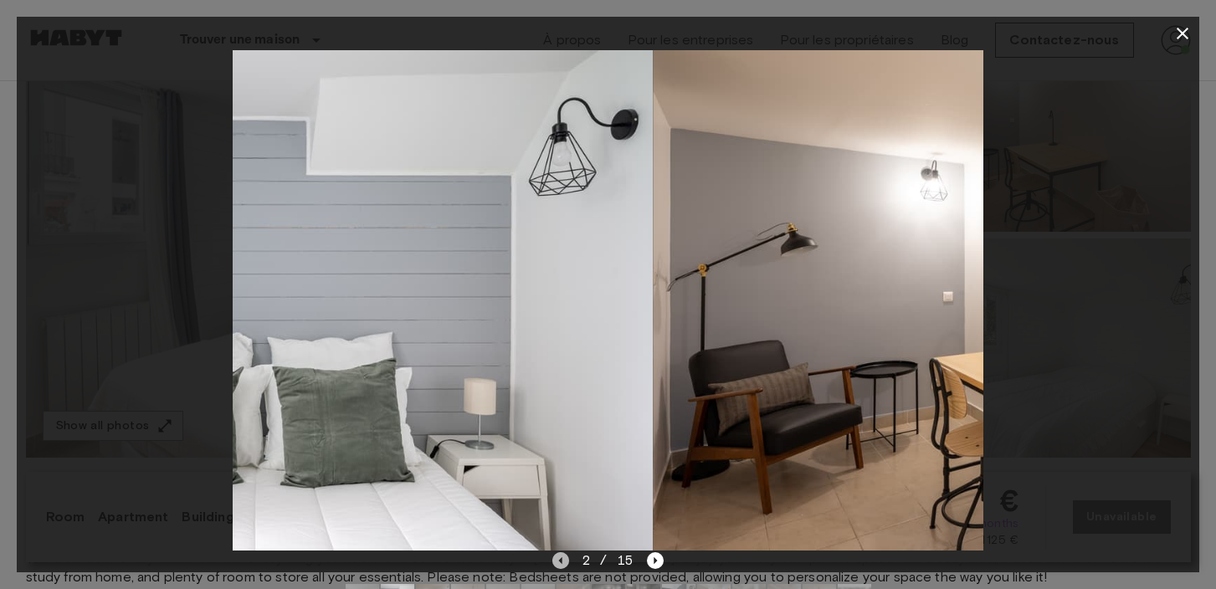
click at [562, 561] on icon "Previous image" at bounding box center [560, 560] width 17 height 17
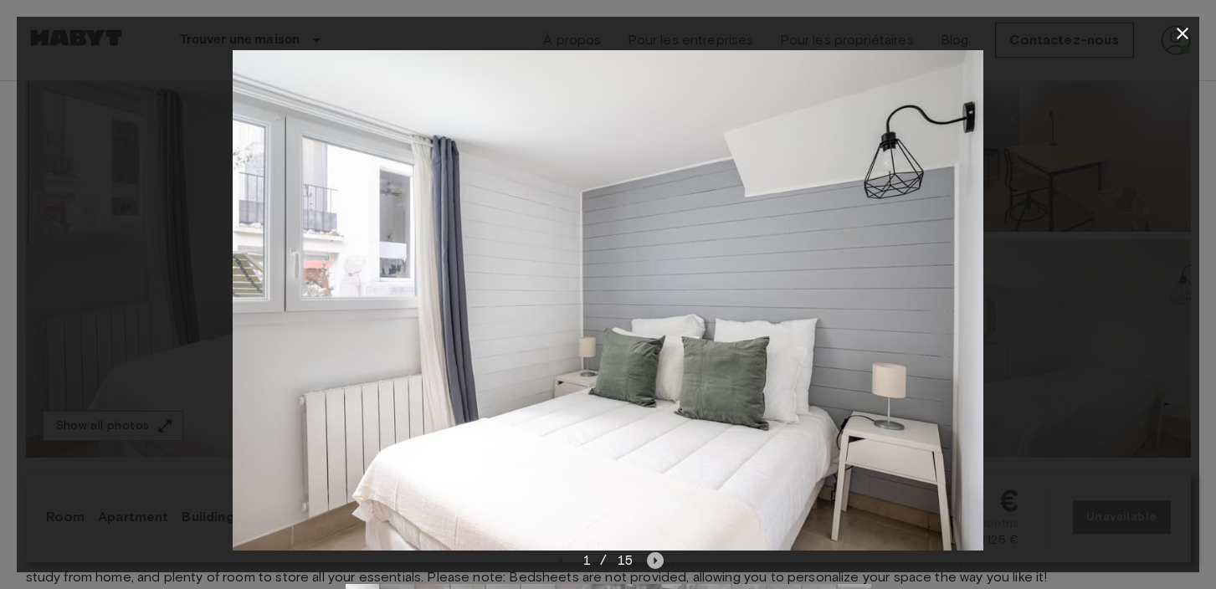
click at [651, 558] on icon "Next image" at bounding box center [655, 560] width 17 height 17
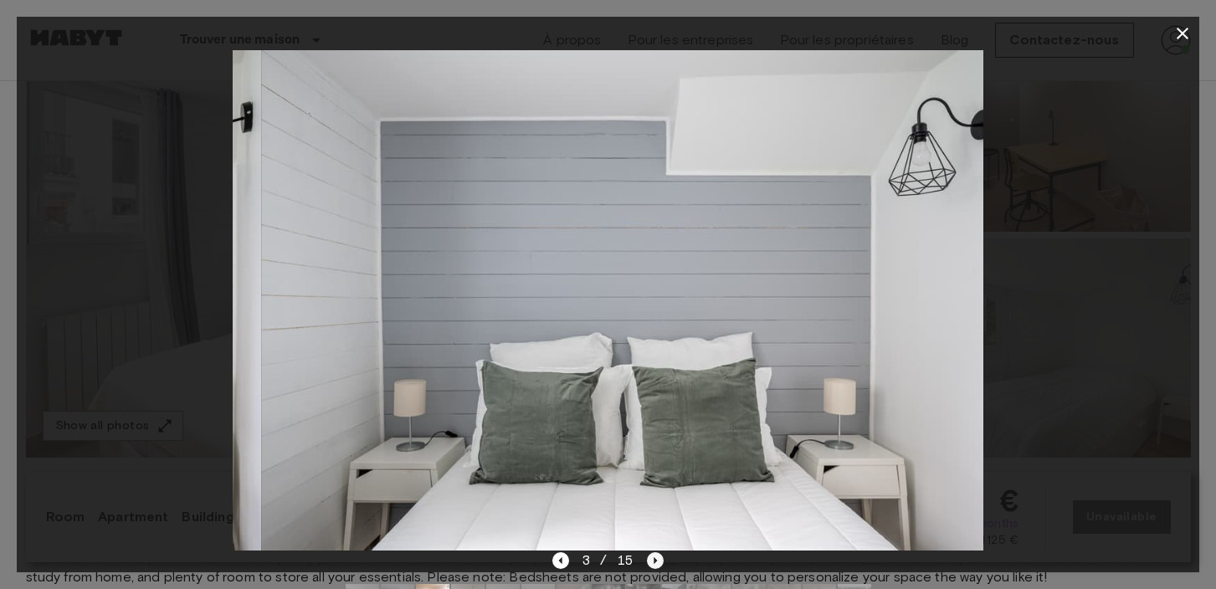
click at [651, 558] on icon "Next image" at bounding box center [655, 560] width 17 height 17
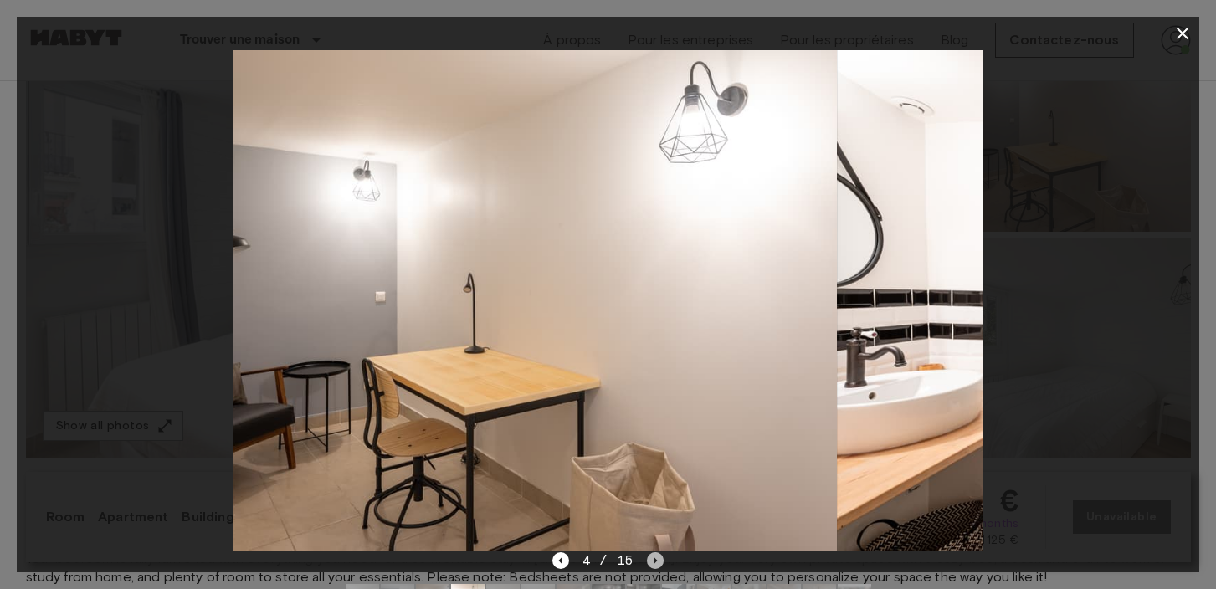
click at [651, 558] on icon "Next image" at bounding box center [655, 560] width 17 height 17
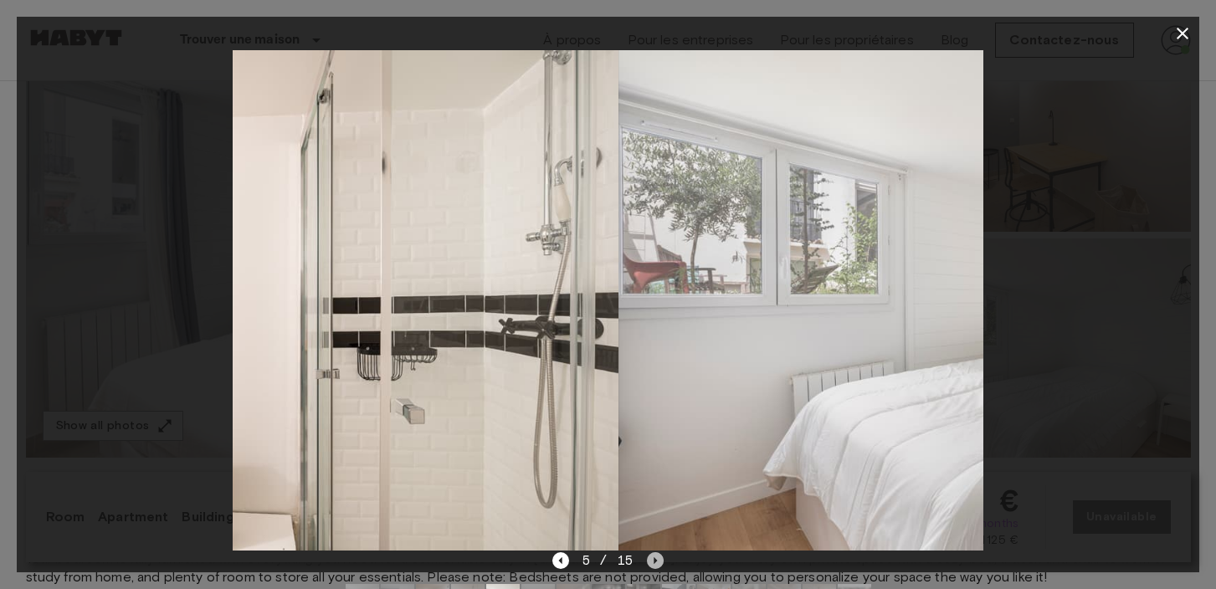
click at [651, 558] on icon "Next image" at bounding box center [655, 560] width 17 height 17
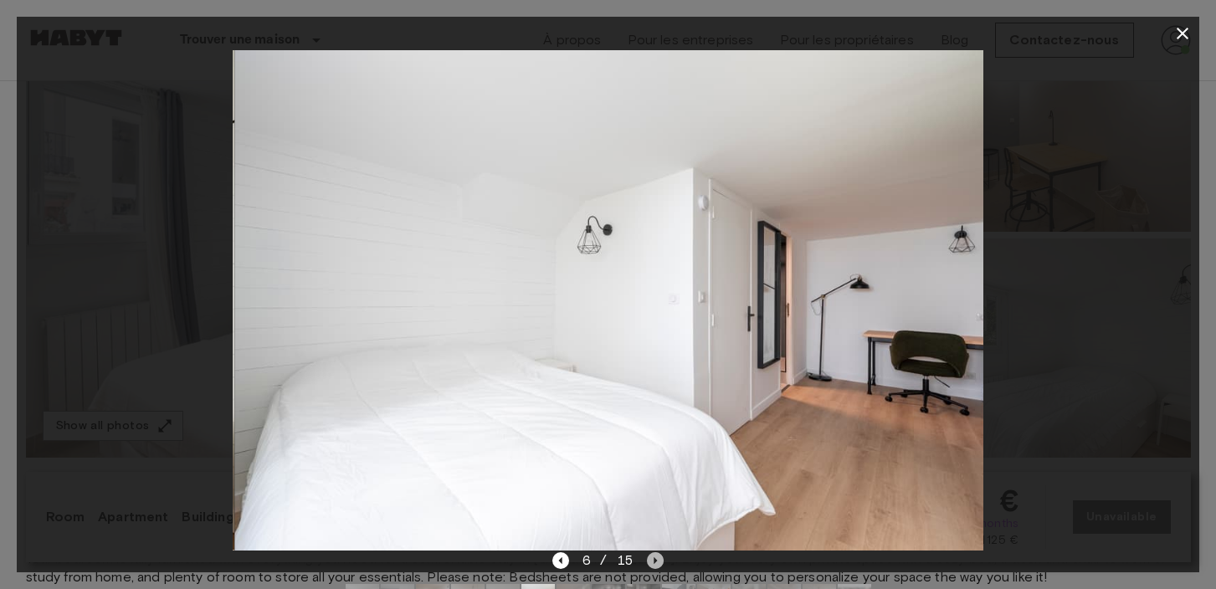
click at [651, 558] on icon "Next image" at bounding box center [655, 560] width 17 height 17
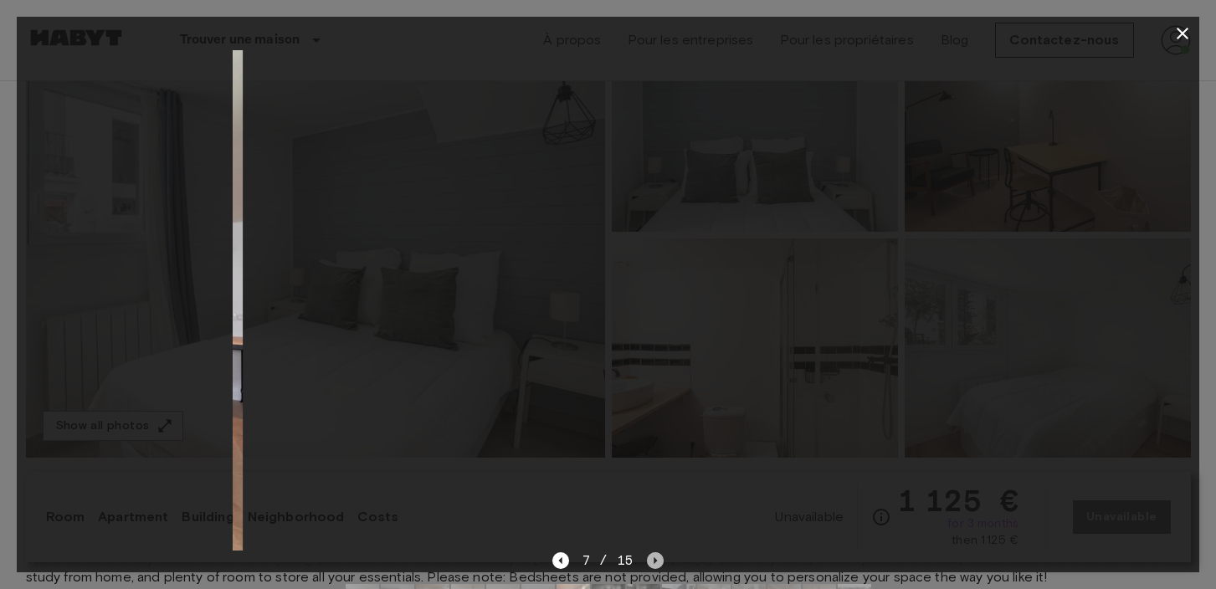
click at [651, 558] on icon "Next image" at bounding box center [655, 560] width 17 height 17
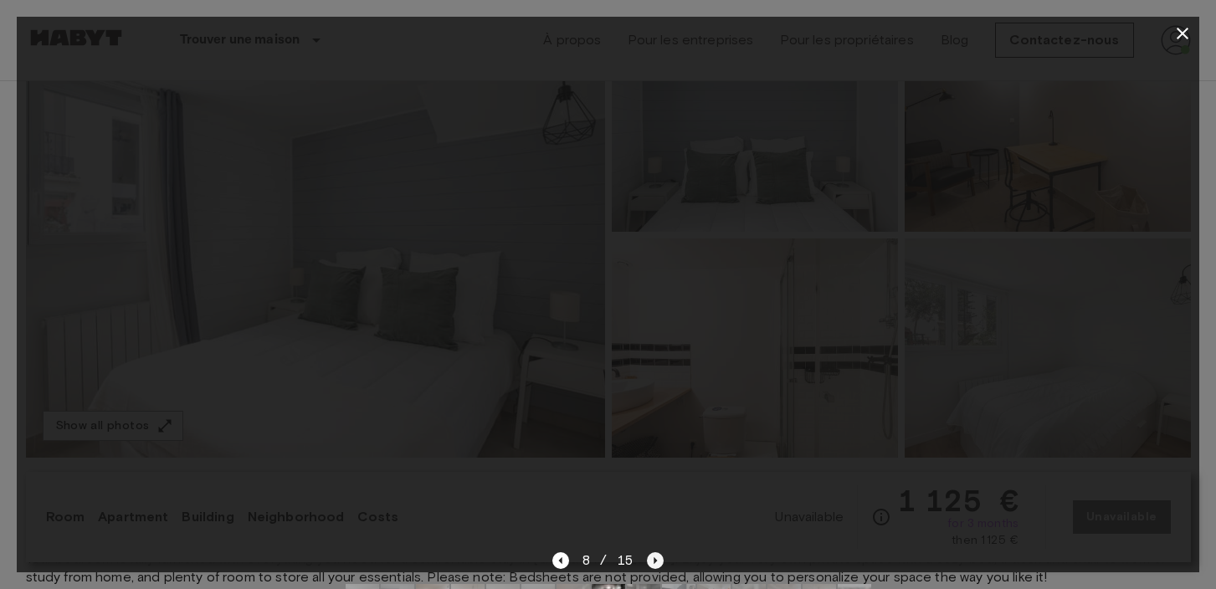
click at [648, 561] on icon "Next image" at bounding box center [655, 560] width 17 height 17
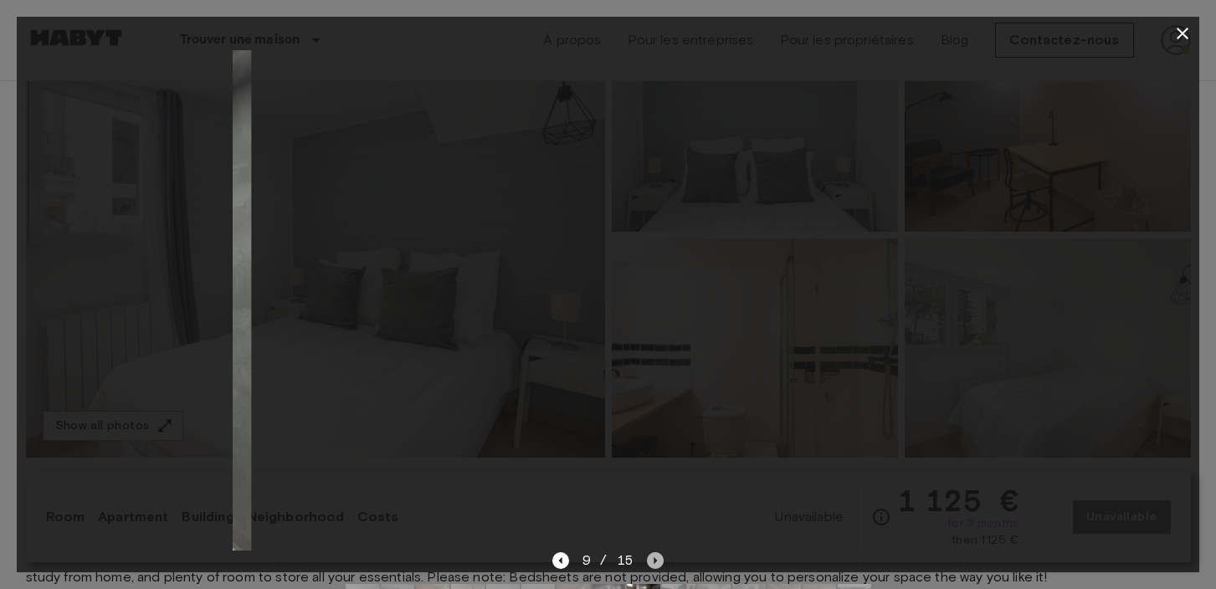
click at [648, 561] on icon "Next image" at bounding box center [655, 560] width 17 height 17
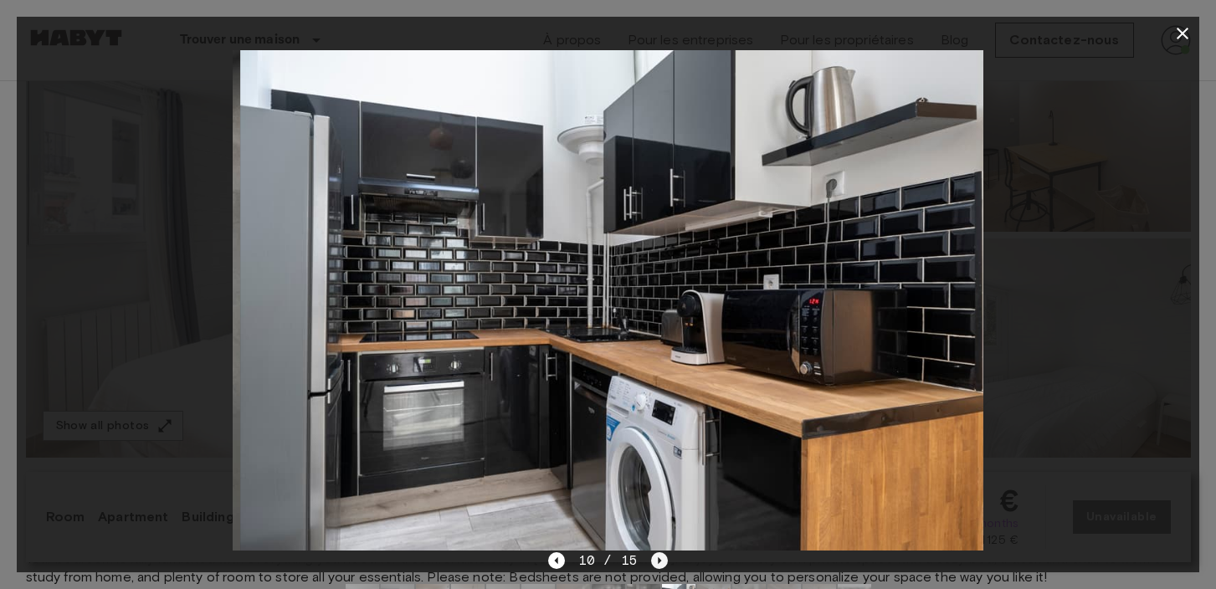
click at [648, 561] on div "10 / 15" at bounding box center [608, 561] width 120 height 20
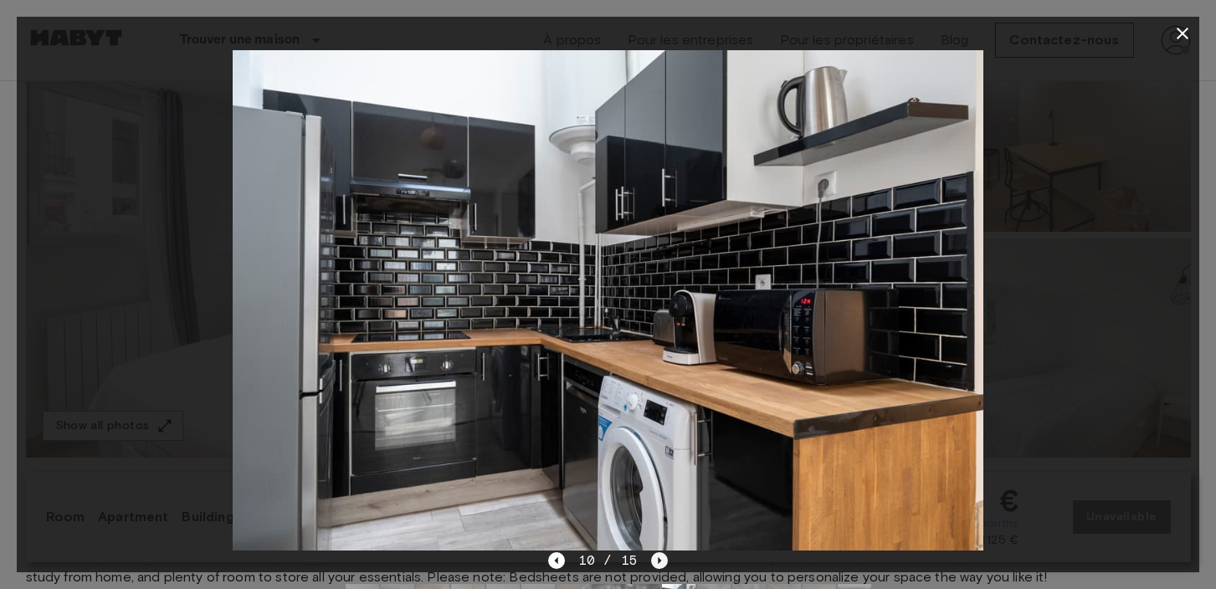
click at [655, 561] on icon "Next image" at bounding box center [659, 560] width 17 height 17
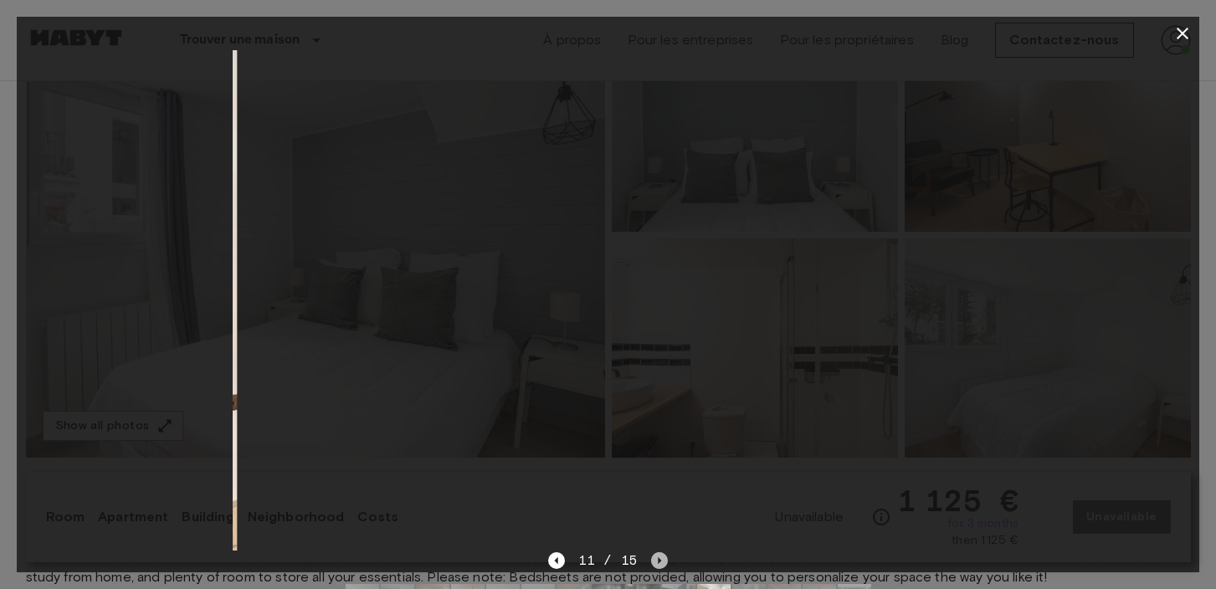
click at [655, 561] on icon "Next image" at bounding box center [659, 560] width 17 height 17
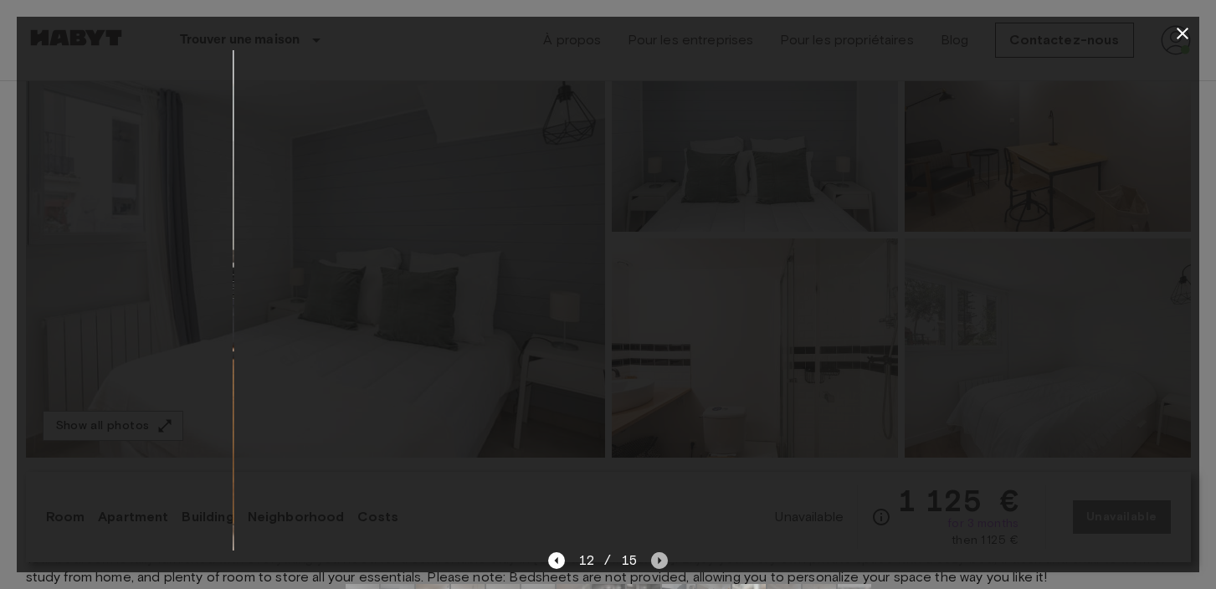
click at [655, 561] on icon "Next image" at bounding box center [659, 560] width 17 height 17
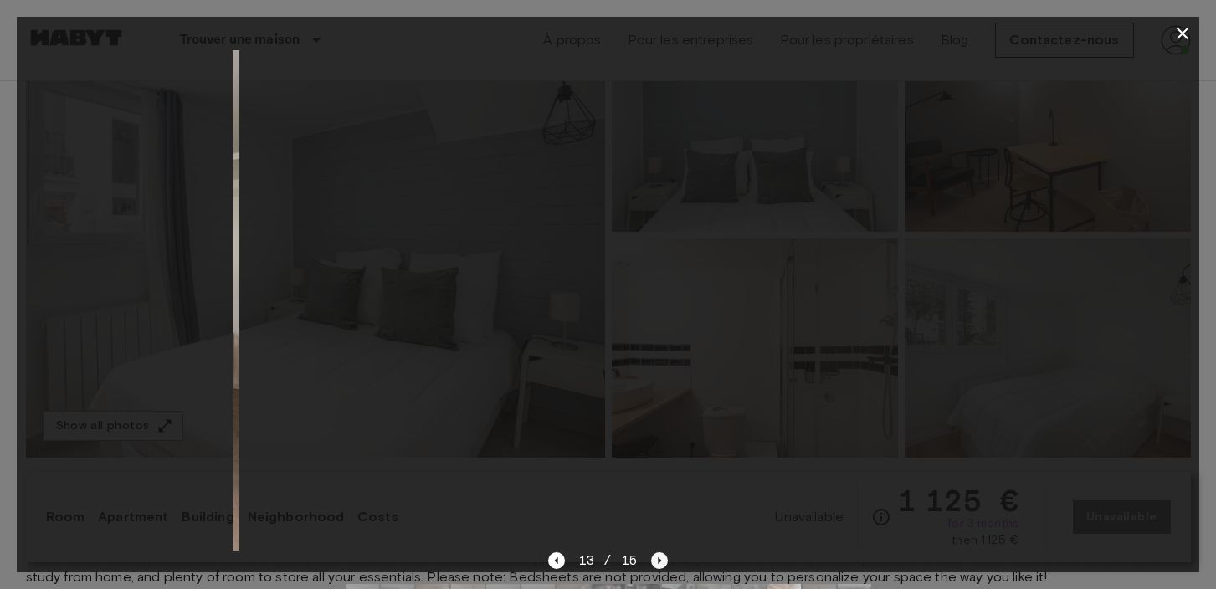
click at [655, 561] on icon "Next image" at bounding box center [659, 560] width 17 height 17
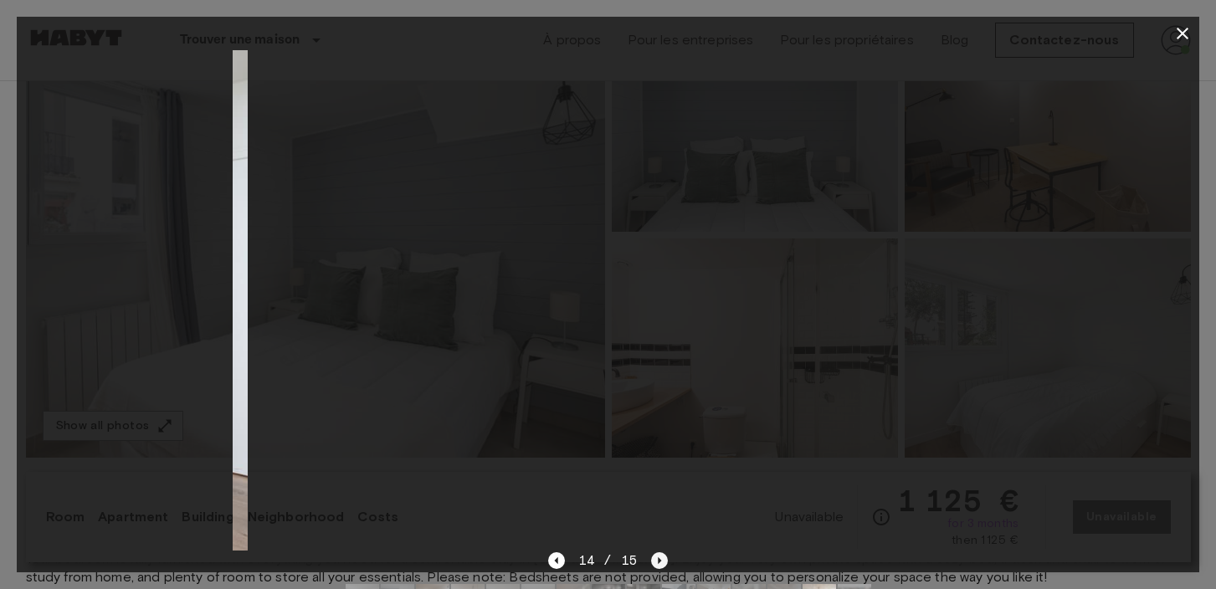
click at [655, 561] on icon "Next image" at bounding box center [659, 560] width 17 height 17
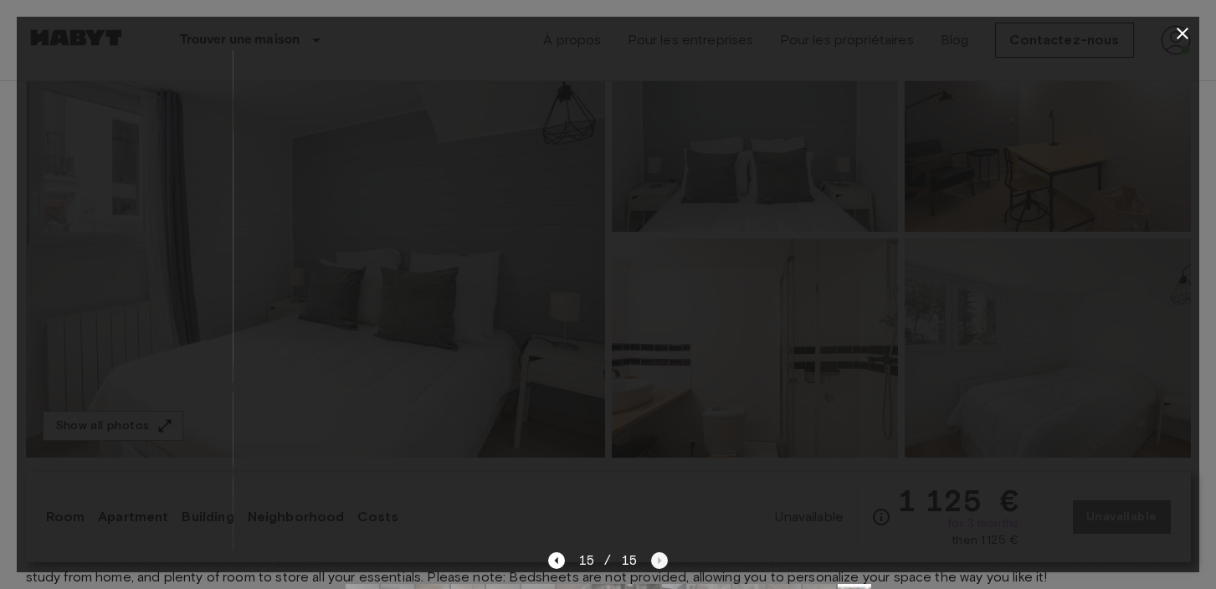
click at [655, 561] on div "15 / 15" at bounding box center [608, 561] width 120 height 20
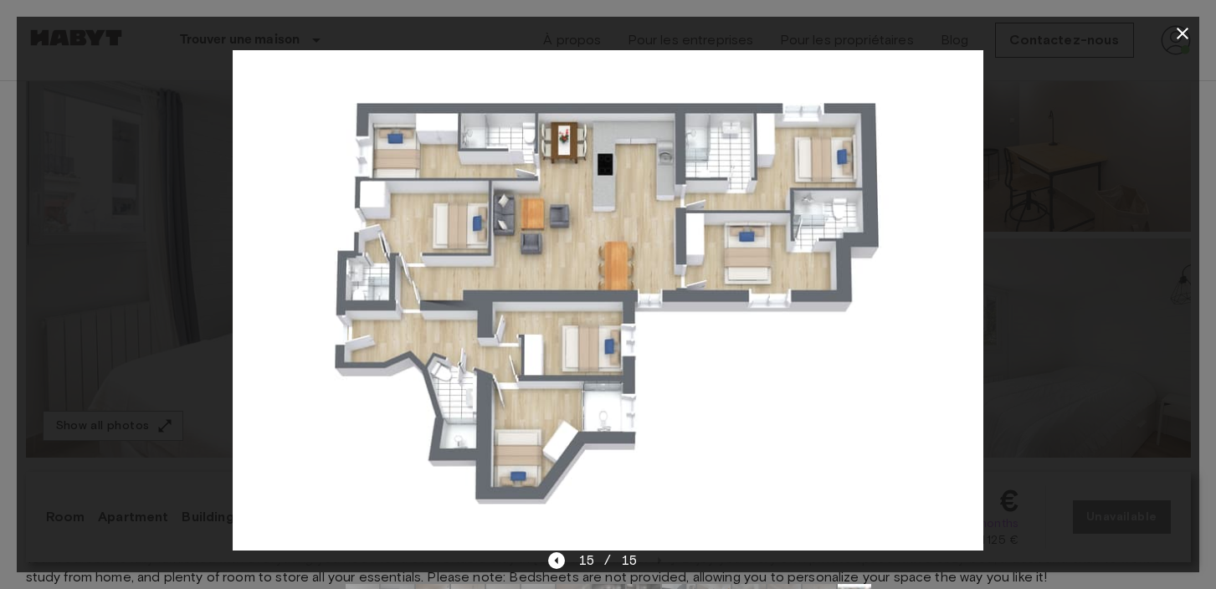
click at [1075, 98] on div at bounding box center [608, 300] width 1182 height 500
click at [1177, 38] on icon "button" at bounding box center [1182, 34] width 12 height 12
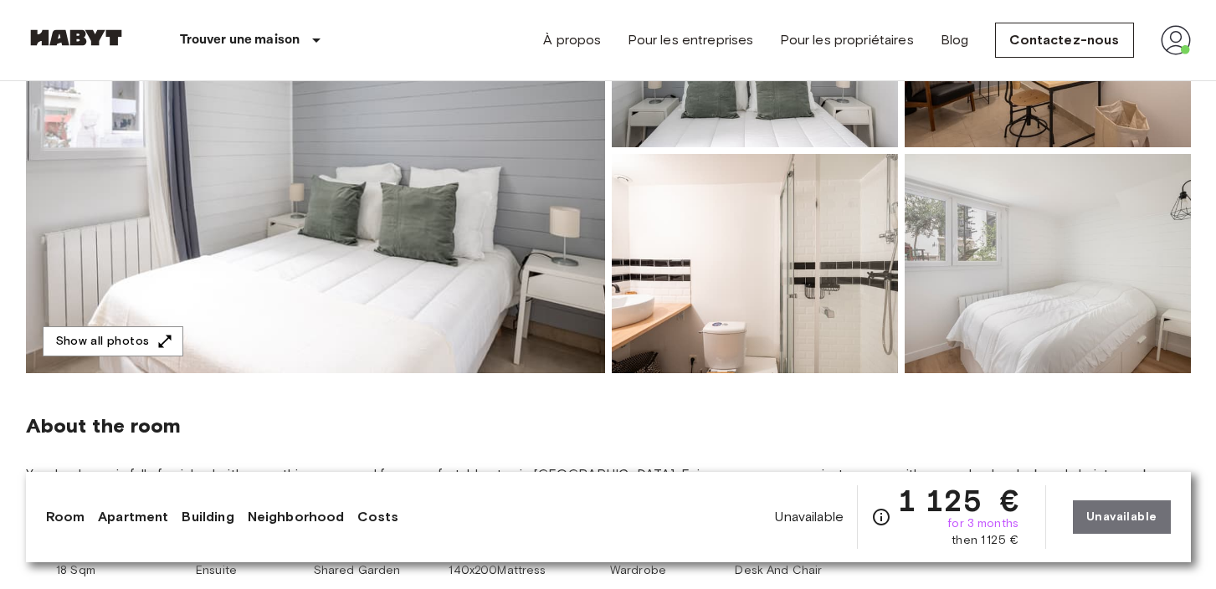
scroll to position [296, 0]
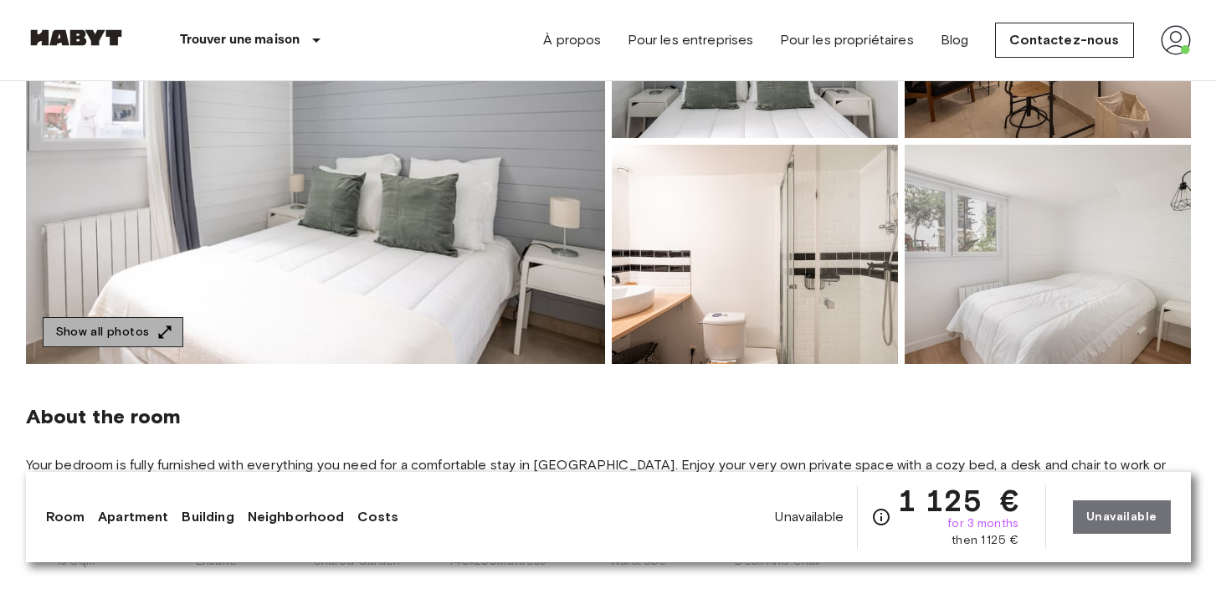
click at [156, 335] on icon "button" at bounding box center [164, 332] width 17 height 17
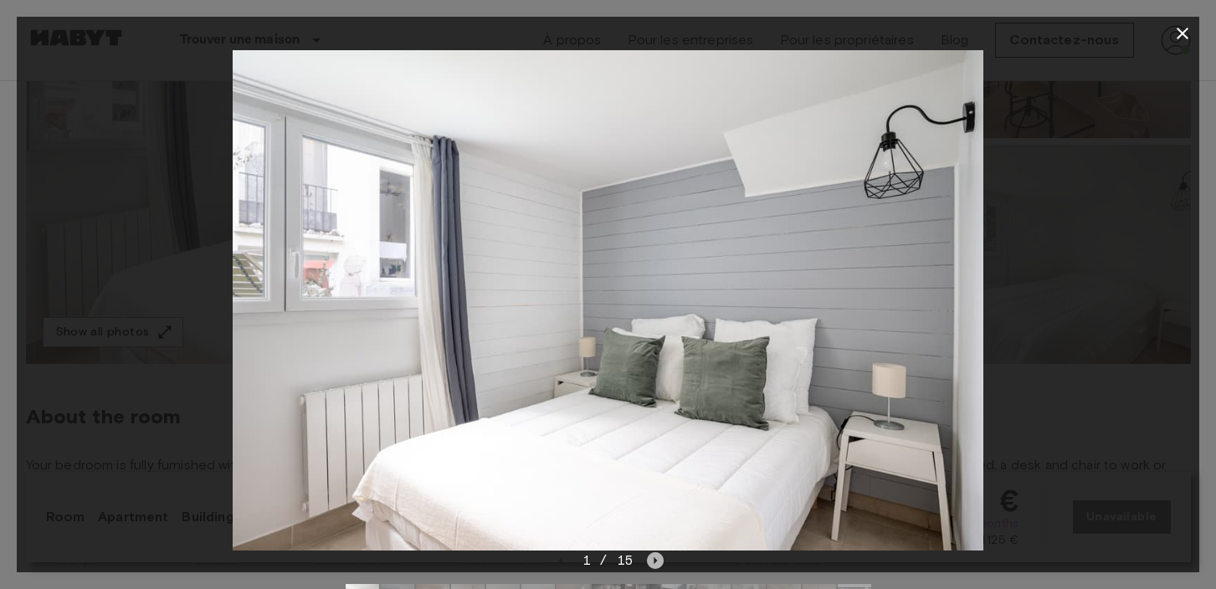
click at [653, 556] on icon "Next image" at bounding box center [655, 560] width 17 height 17
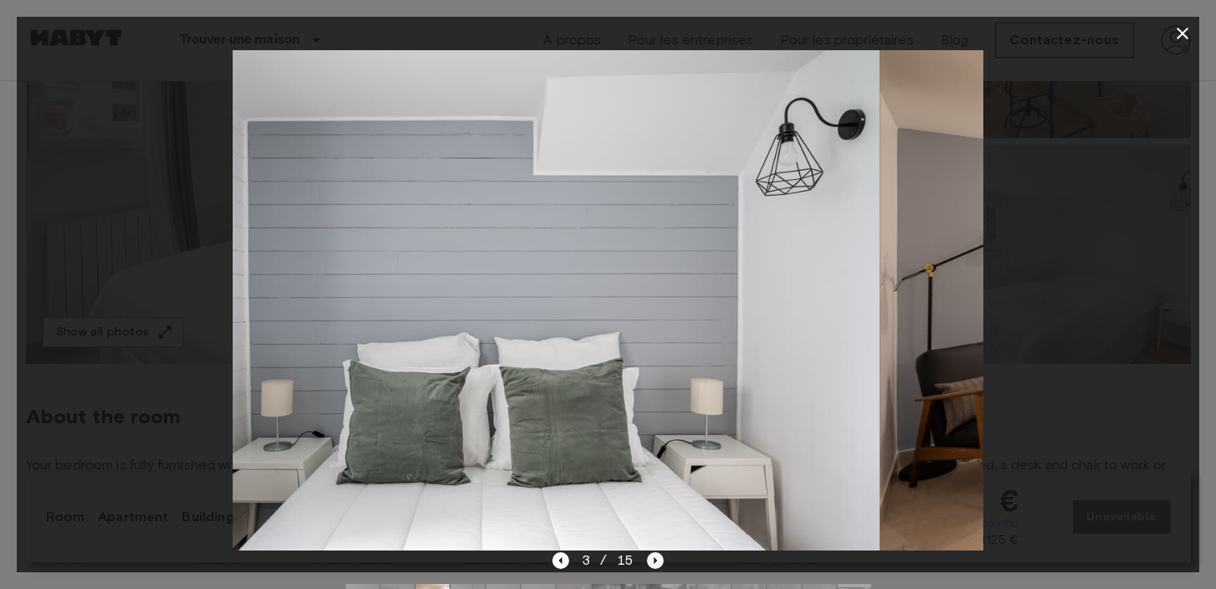
click at [653, 556] on icon "Next image" at bounding box center [655, 560] width 17 height 17
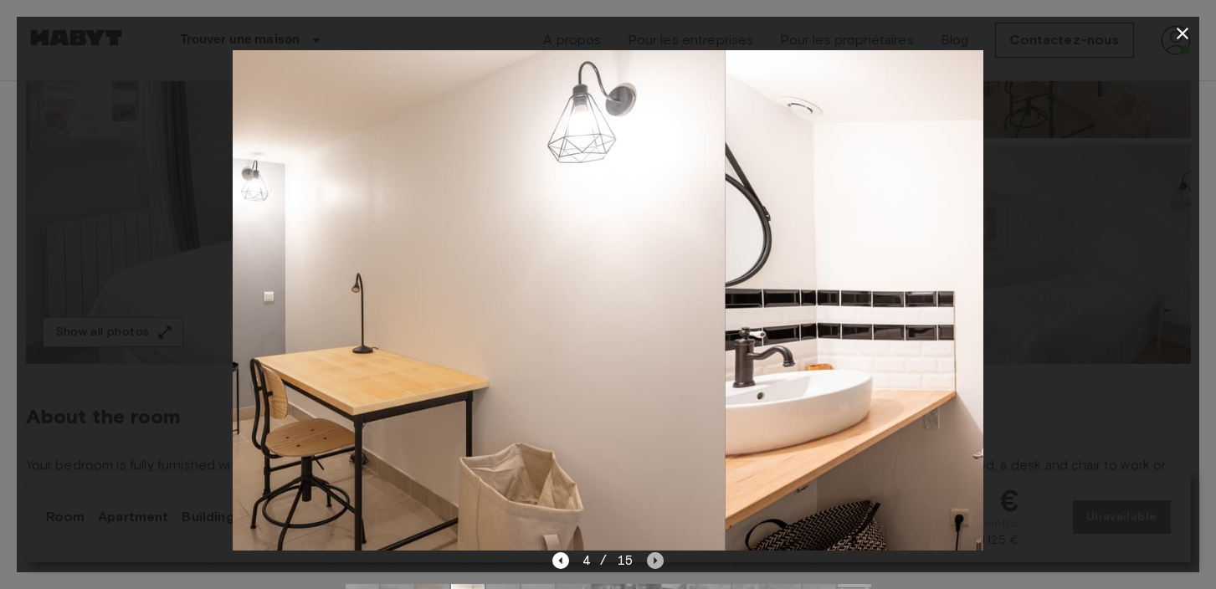
click at [653, 556] on icon "Next image" at bounding box center [655, 560] width 17 height 17
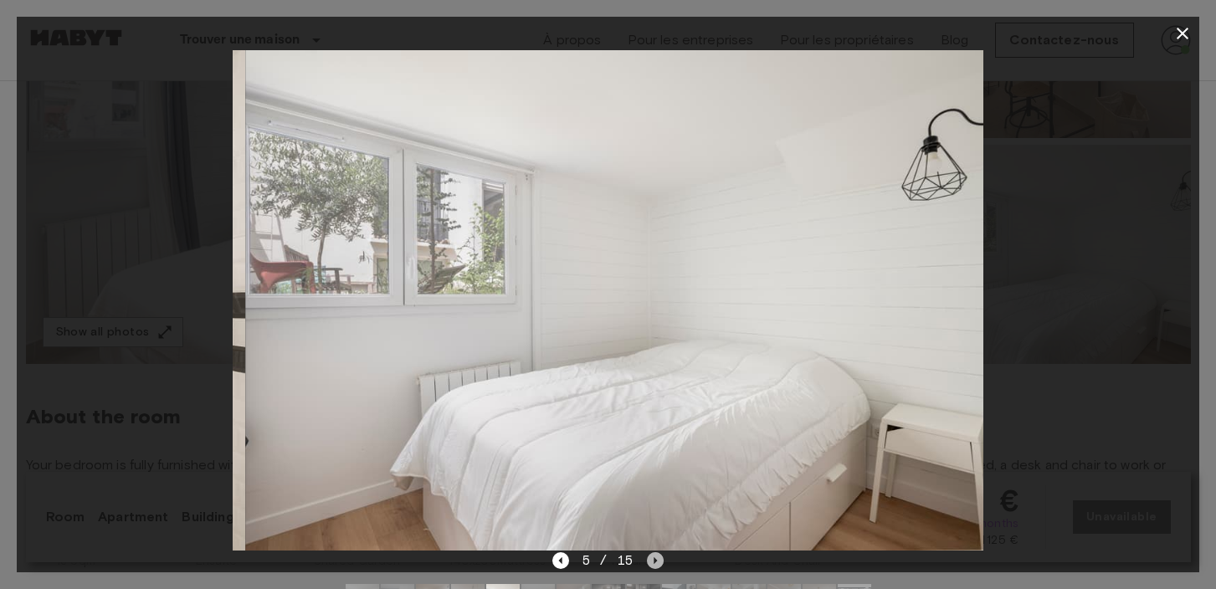
click at [653, 556] on icon "Next image" at bounding box center [655, 560] width 17 height 17
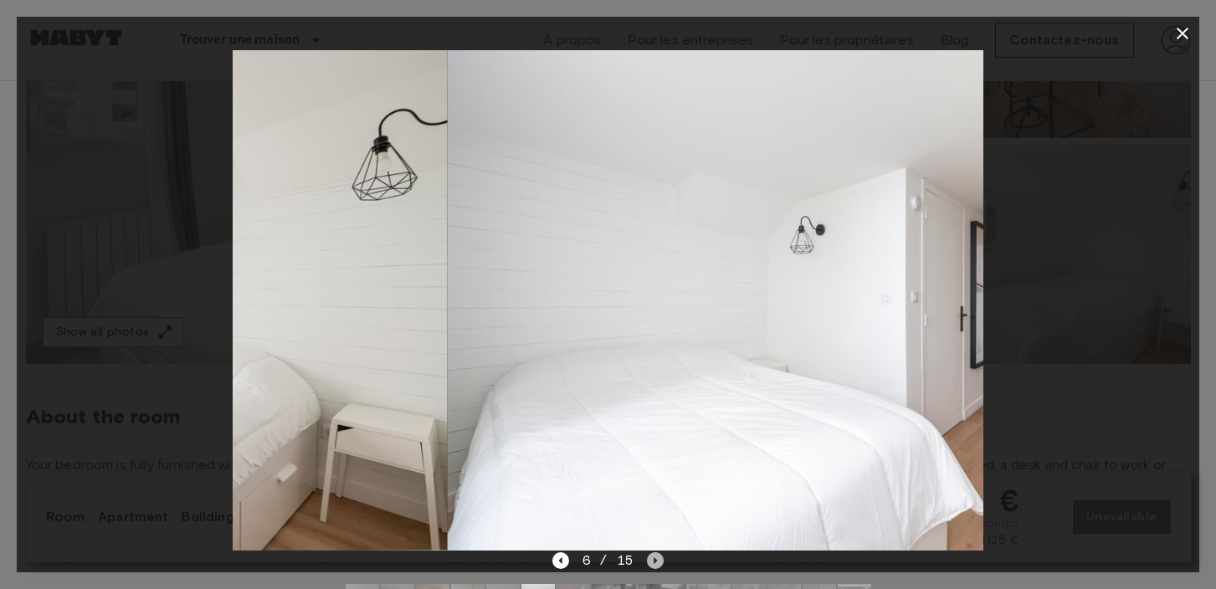
click at [653, 556] on icon "Next image" at bounding box center [655, 560] width 17 height 17
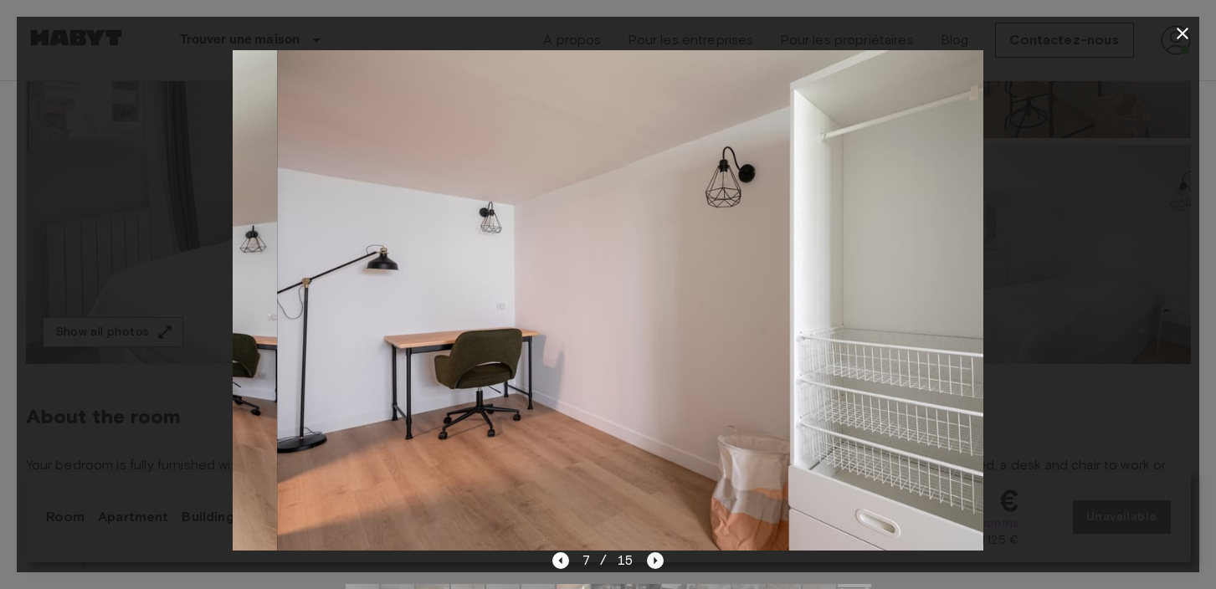
click at [653, 556] on icon "Next image" at bounding box center [655, 560] width 17 height 17
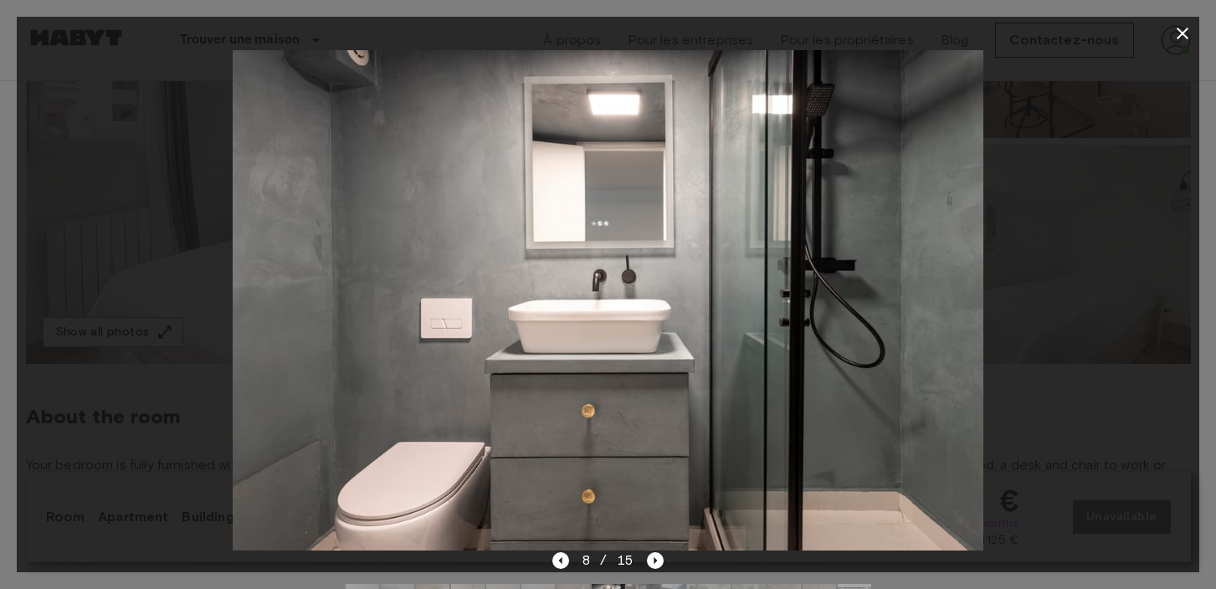
click at [1185, 35] on icon "button" at bounding box center [1182, 34] width 12 height 12
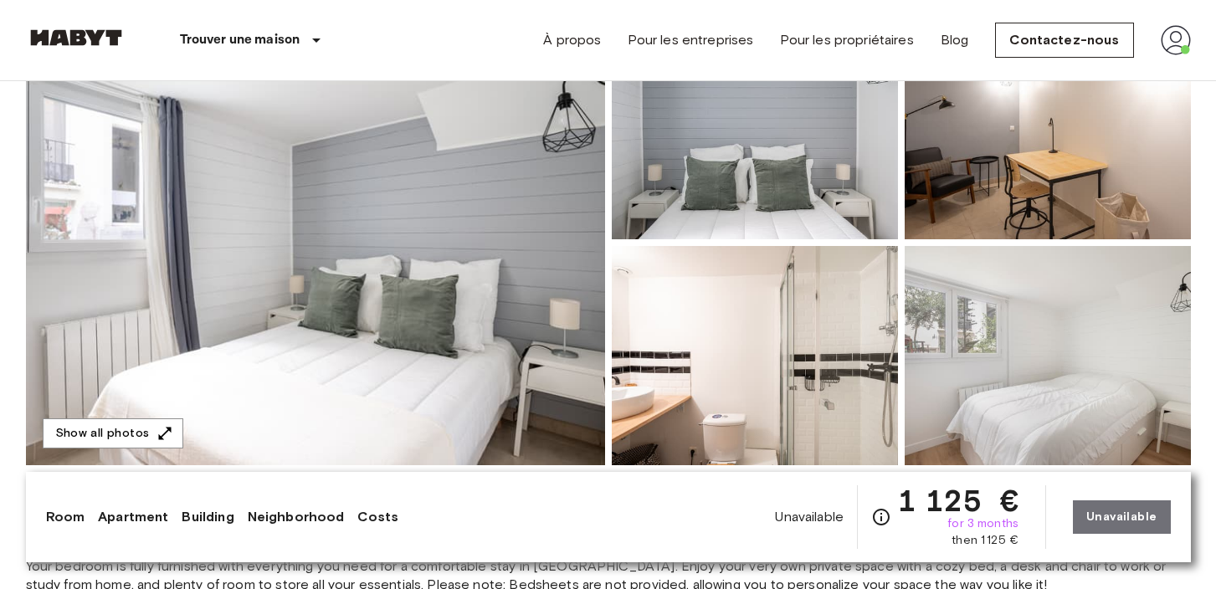
scroll to position [255, 0]
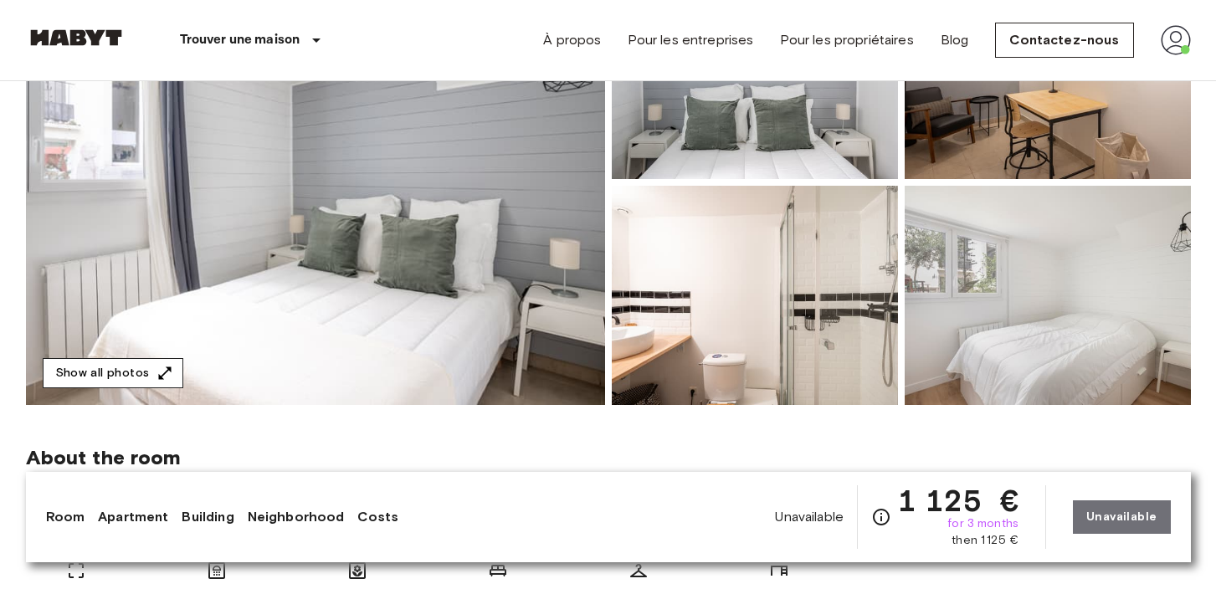
click at [145, 376] on button "Show all photos" at bounding box center [113, 373] width 141 height 31
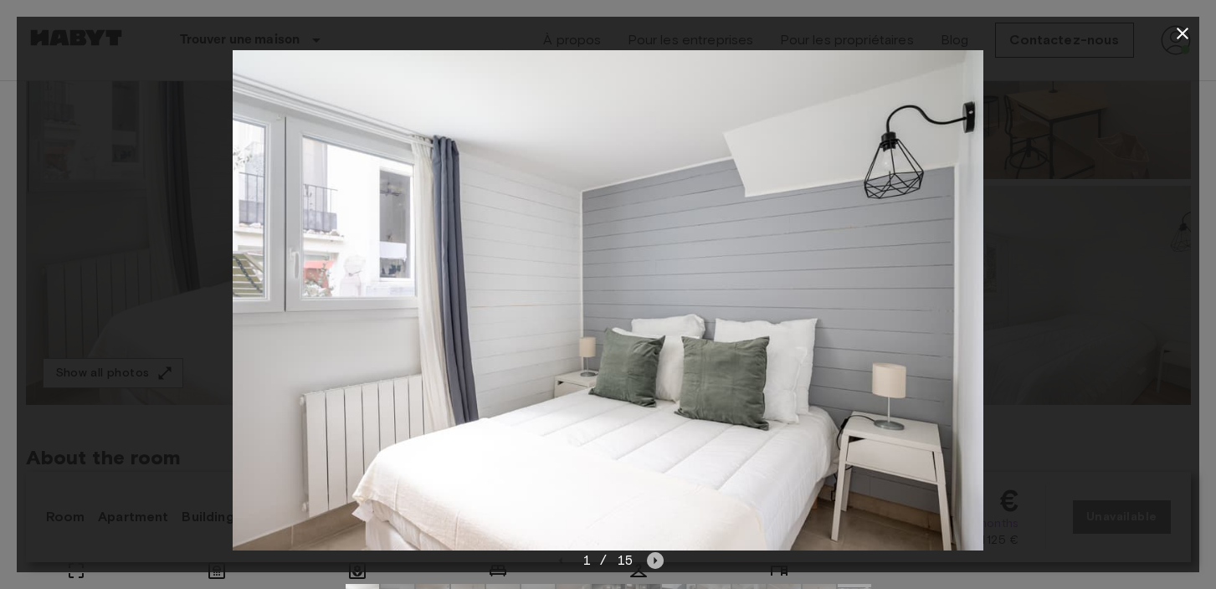
click at [653, 557] on icon "Next image" at bounding box center [655, 560] width 17 height 17
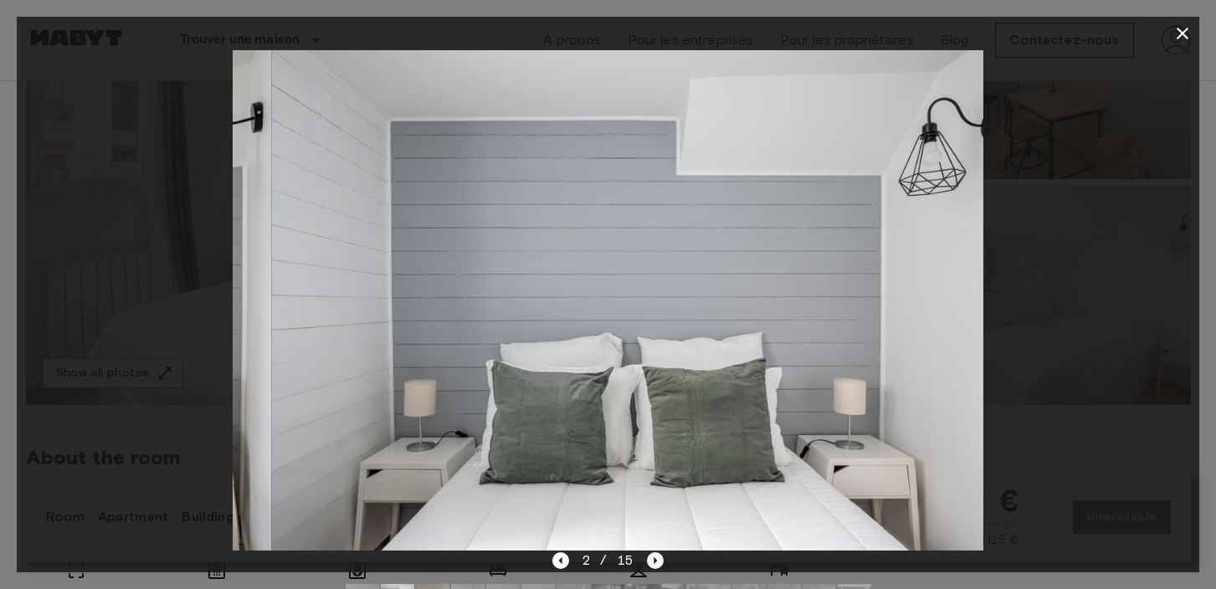
click at [653, 557] on icon "Next image" at bounding box center [655, 560] width 17 height 17
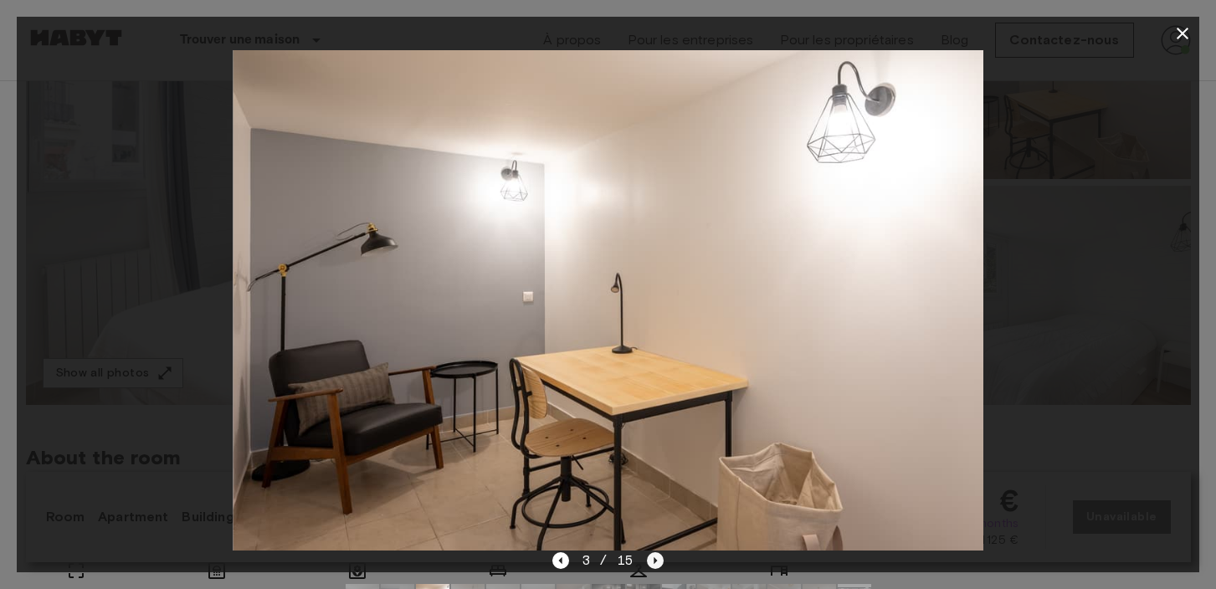
click at [653, 557] on icon "Next image" at bounding box center [655, 560] width 17 height 17
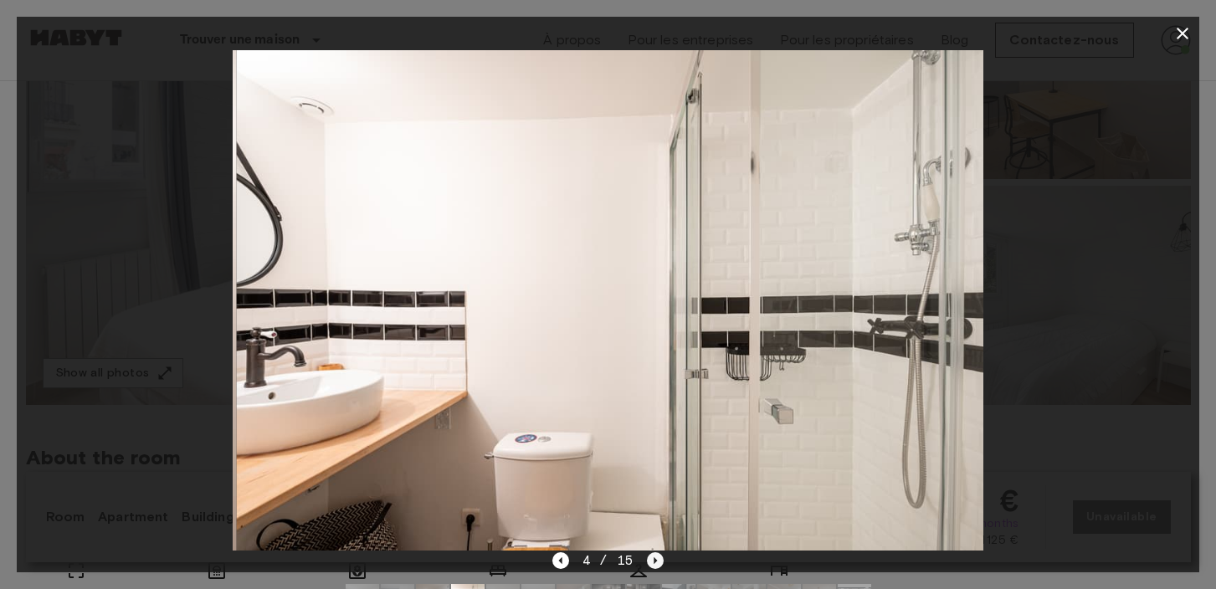
click at [653, 557] on icon "Next image" at bounding box center [655, 560] width 17 height 17
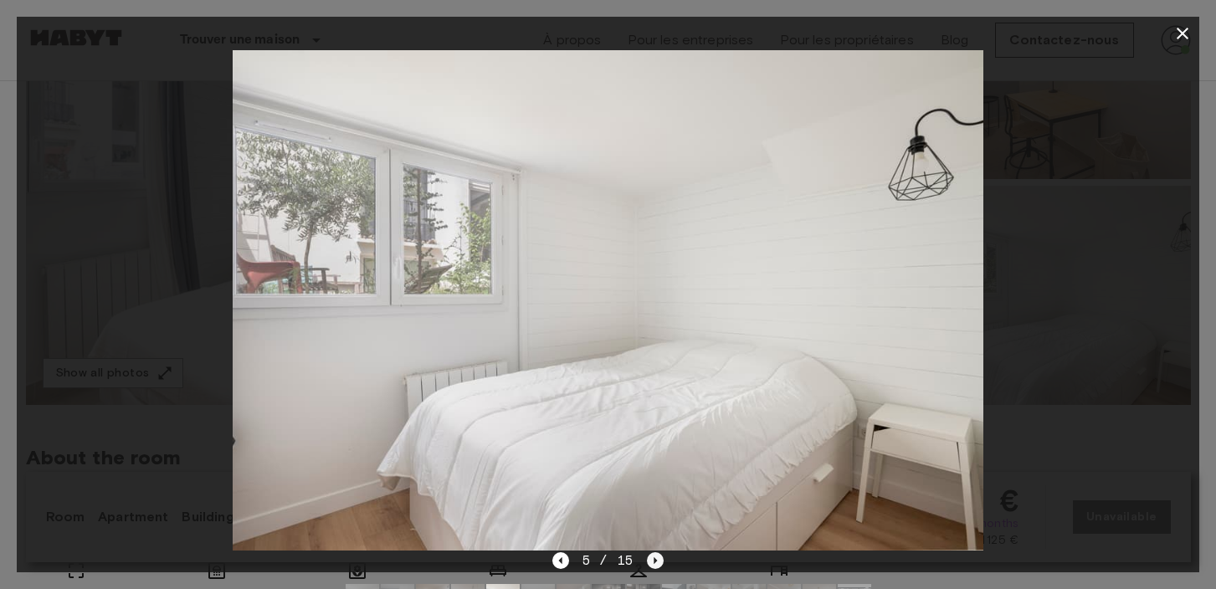
click at [655, 563] on icon "Next image" at bounding box center [655, 560] width 17 height 17
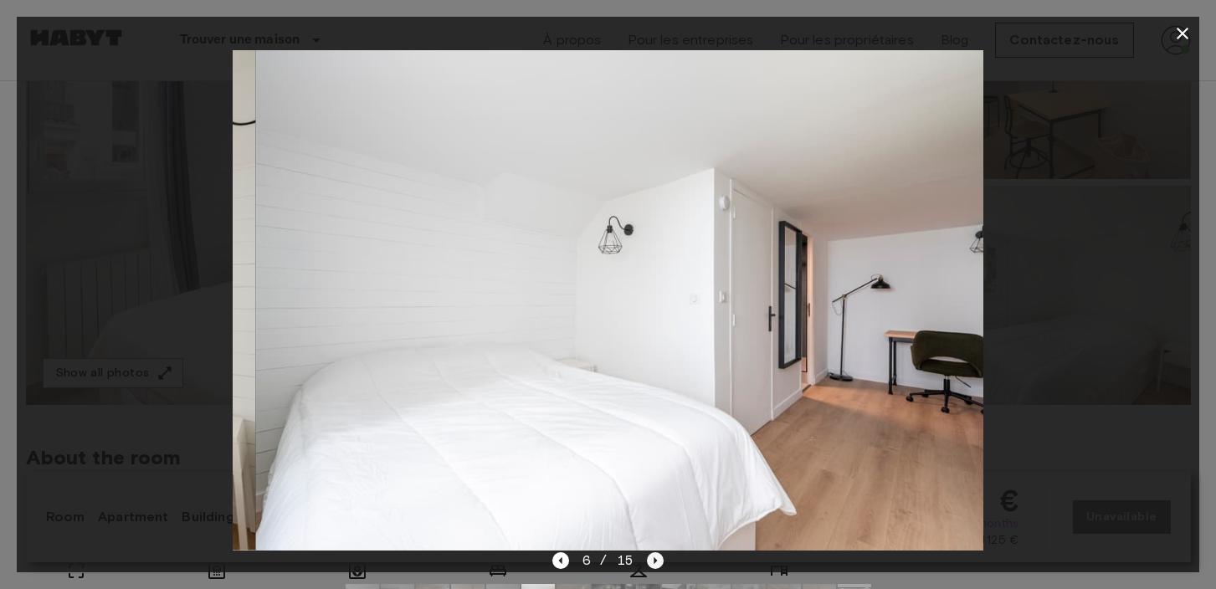
click at [655, 563] on icon "Next image" at bounding box center [655, 560] width 17 height 17
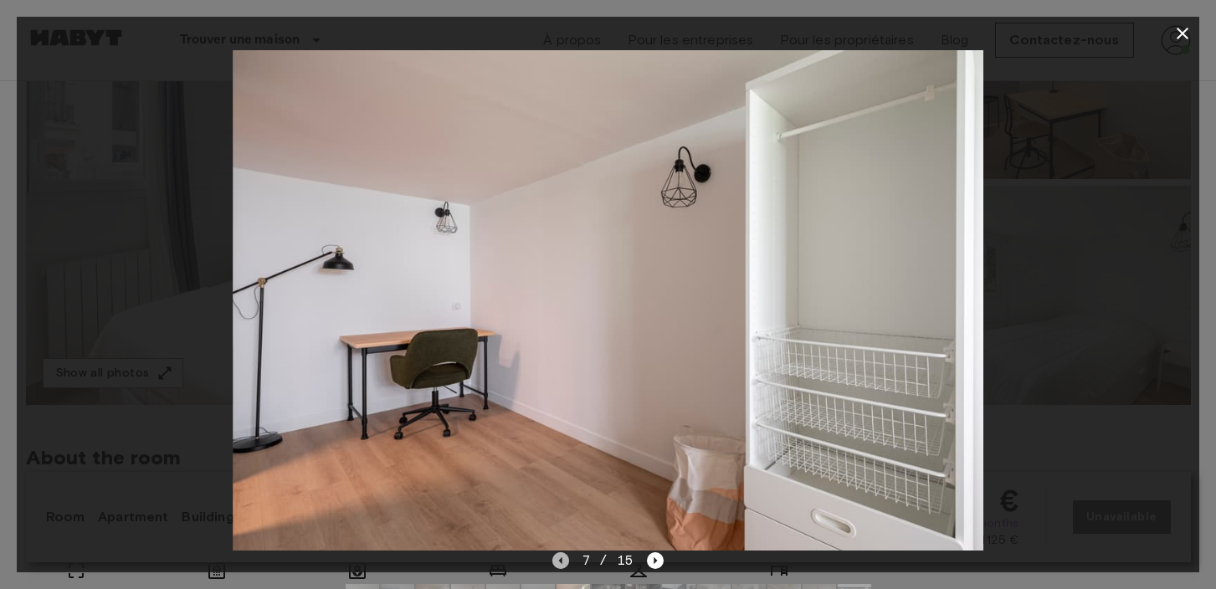
click at [564, 562] on icon "Previous image" at bounding box center [560, 560] width 17 height 17
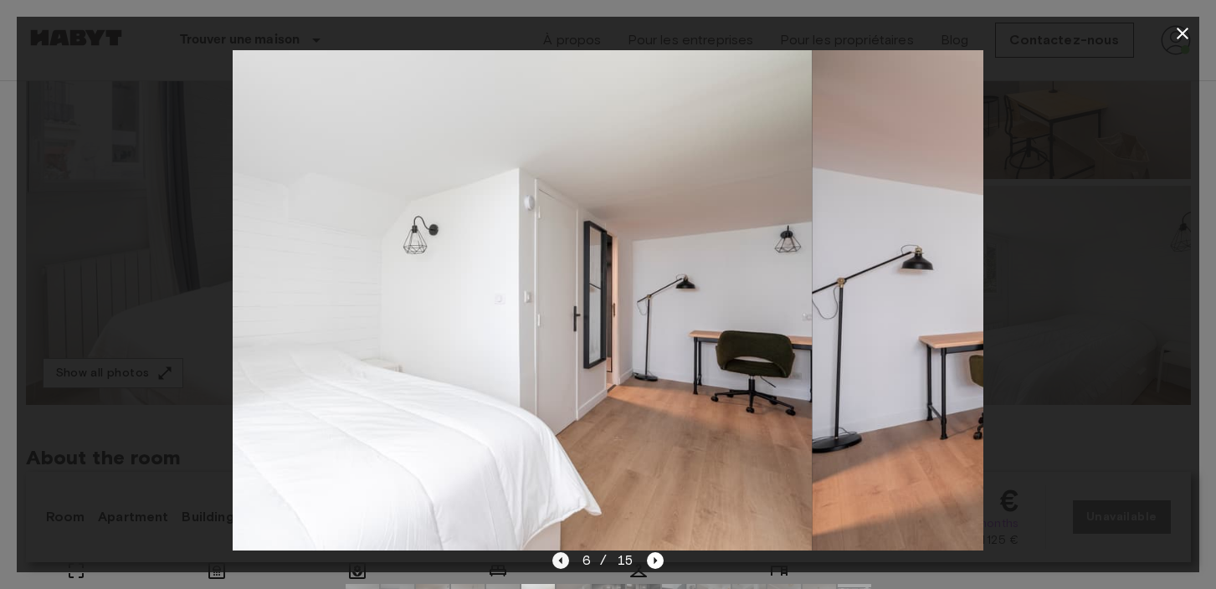
click at [564, 562] on icon "Previous image" at bounding box center [560, 560] width 17 height 17
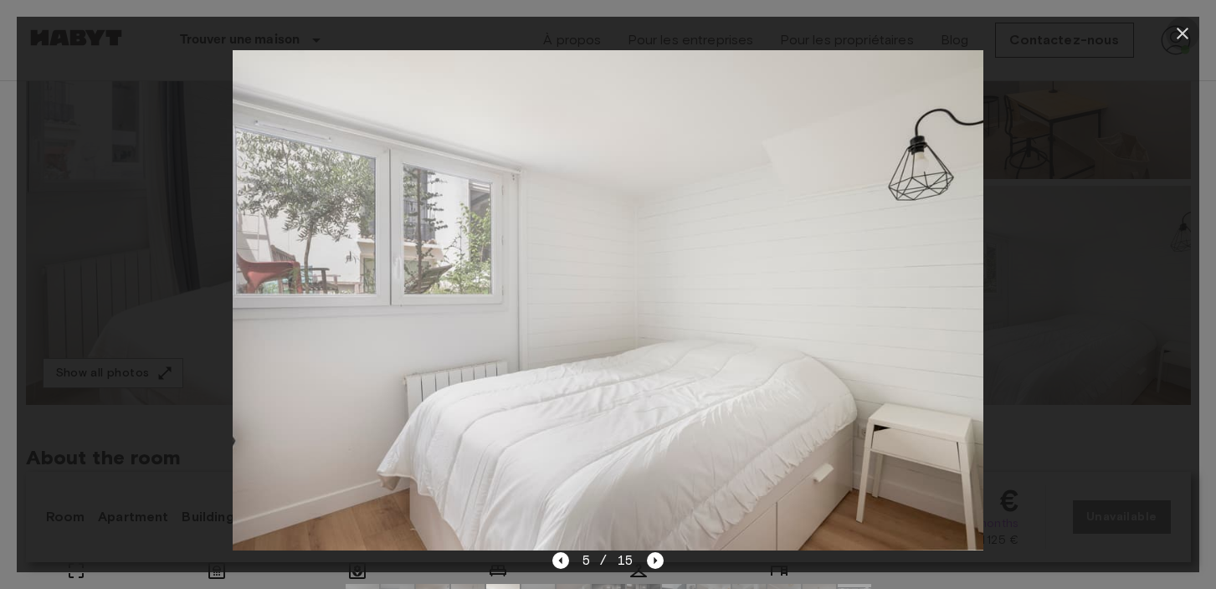
click at [1176, 33] on icon "button" at bounding box center [1182, 33] width 20 height 20
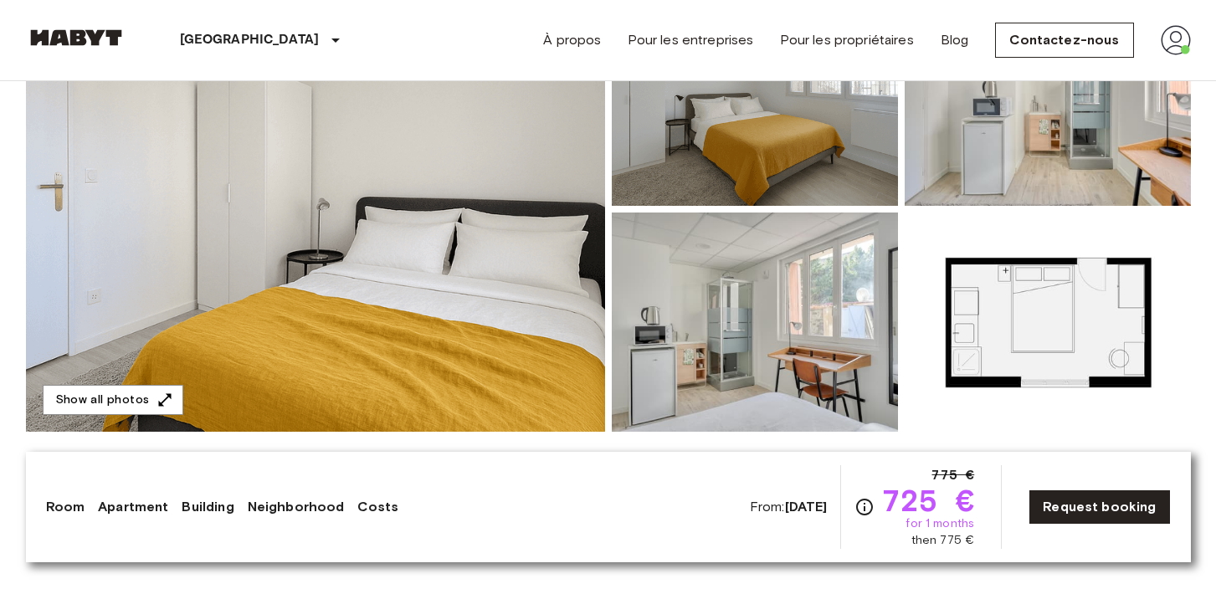
scroll to position [252, 0]
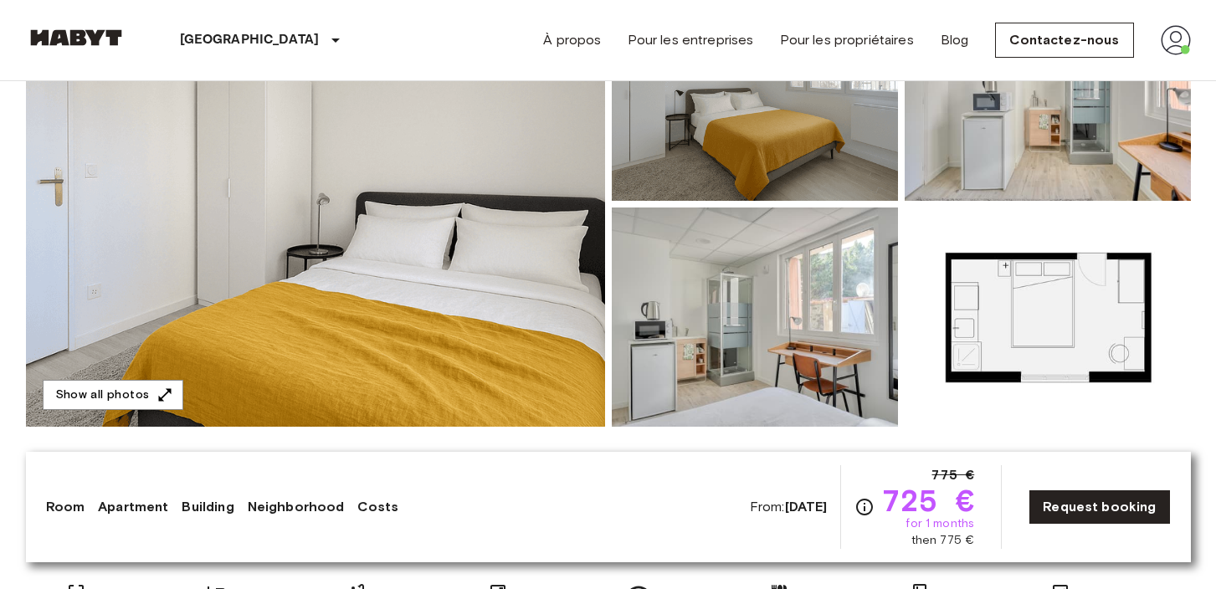
click at [763, 350] on img at bounding box center [755, 316] width 286 height 219
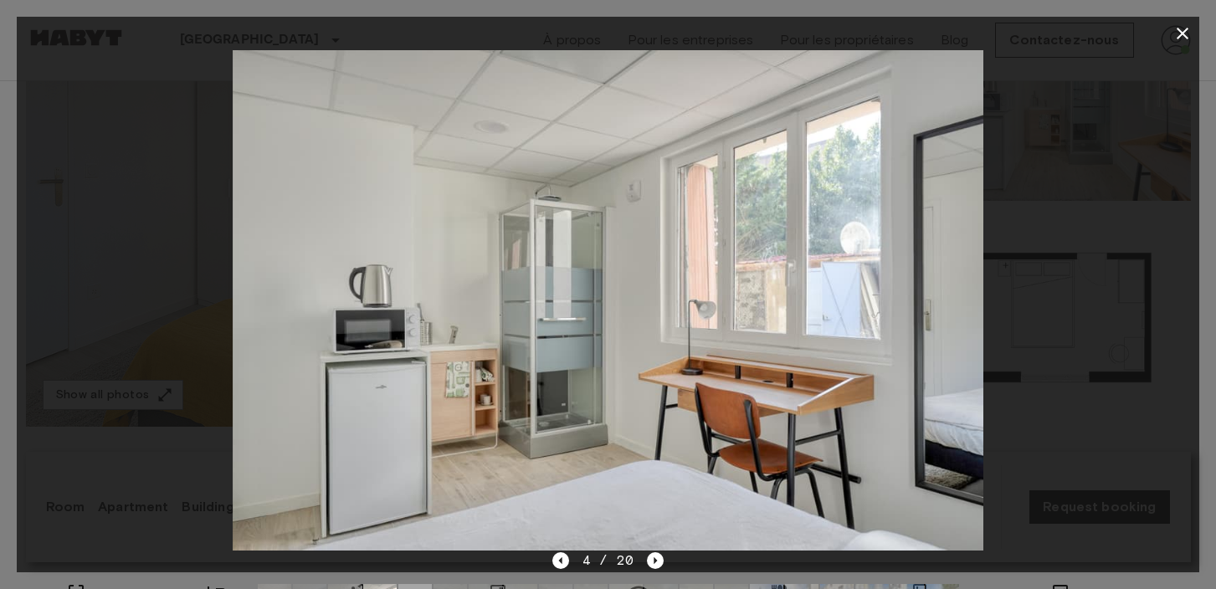
click at [1184, 33] on icon "button" at bounding box center [1182, 33] width 20 height 20
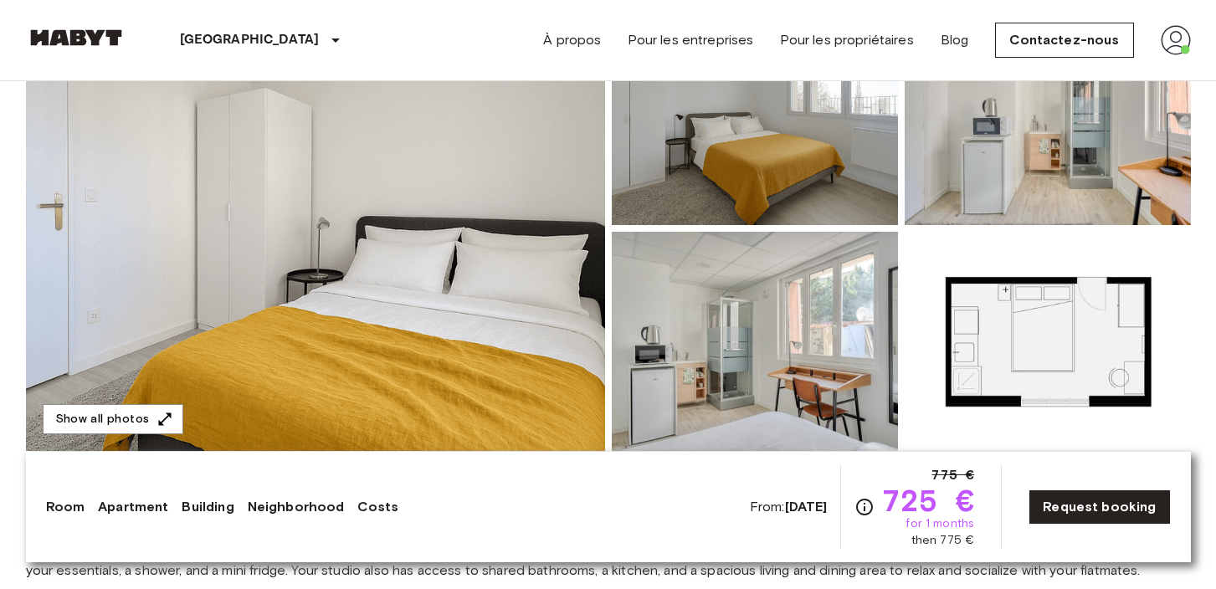
scroll to position [239, 0]
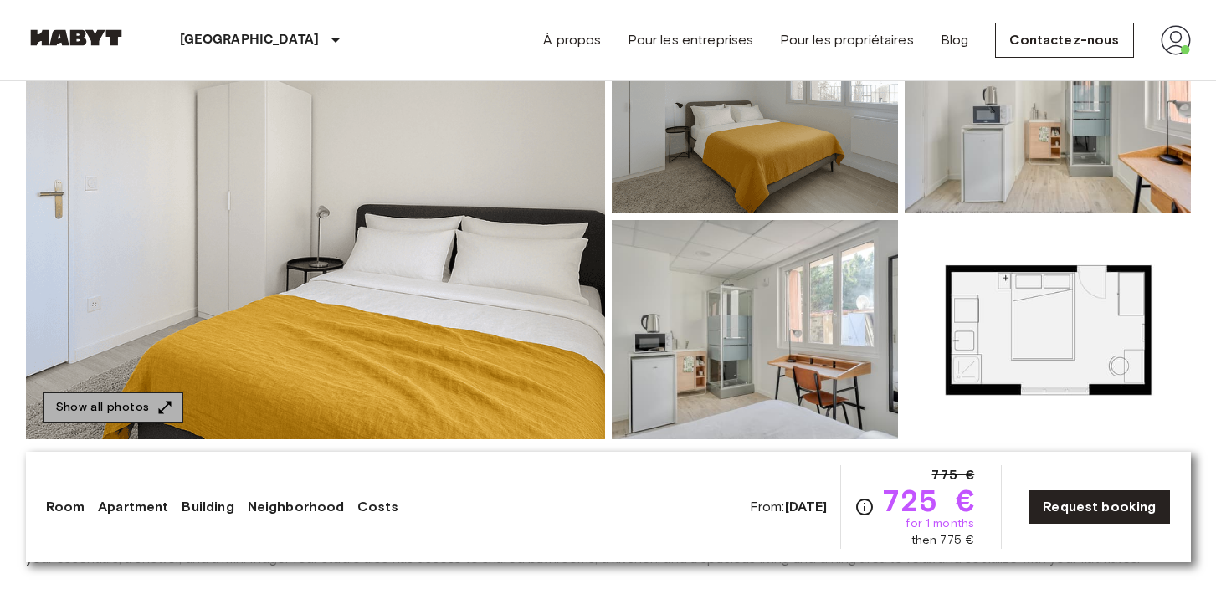
click at [156, 400] on icon "button" at bounding box center [164, 407] width 17 height 17
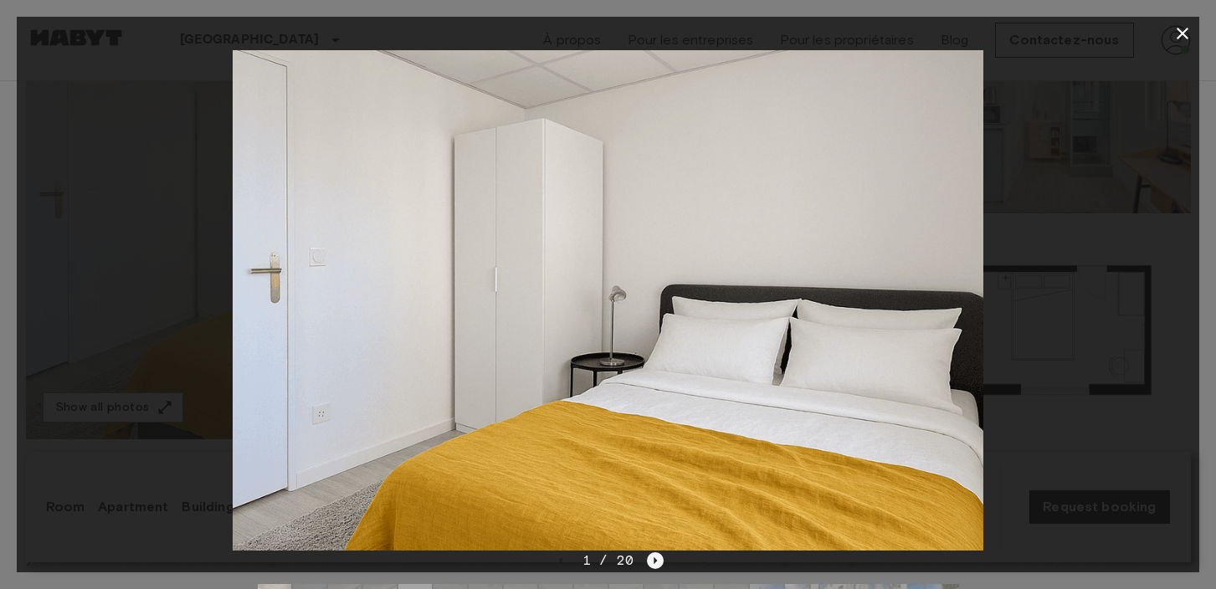
click at [654, 559] on icon "Next image" at bounding box center [655, 560] width 17 height 17
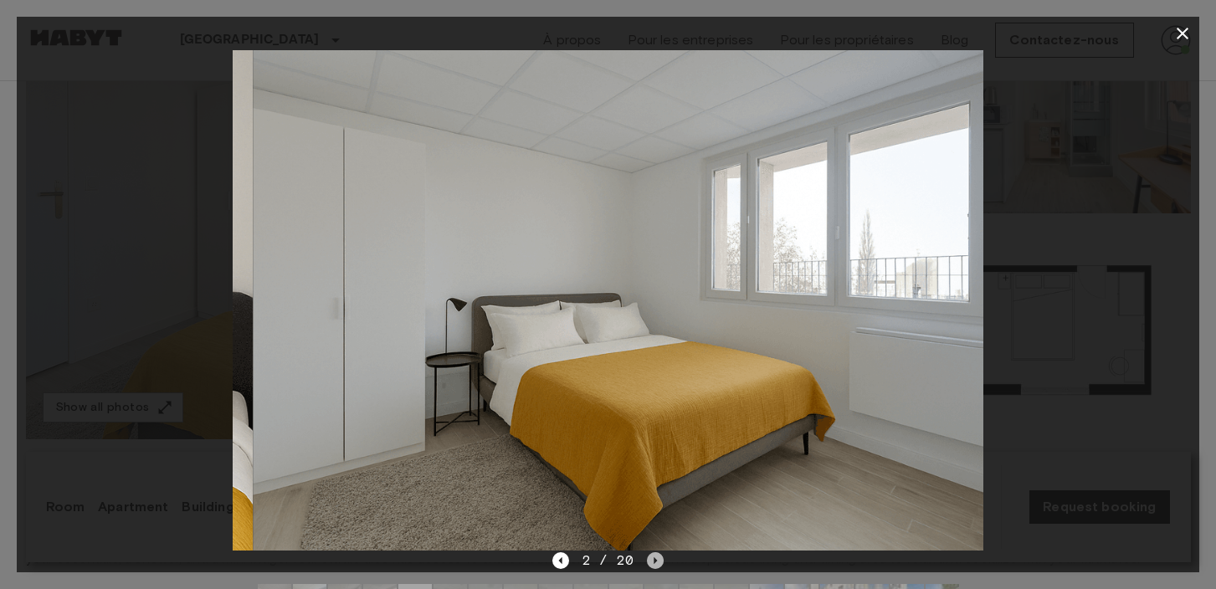
click at [654, 559] on icon "Next image" at bounding box center [655, 560] width 17 height 17
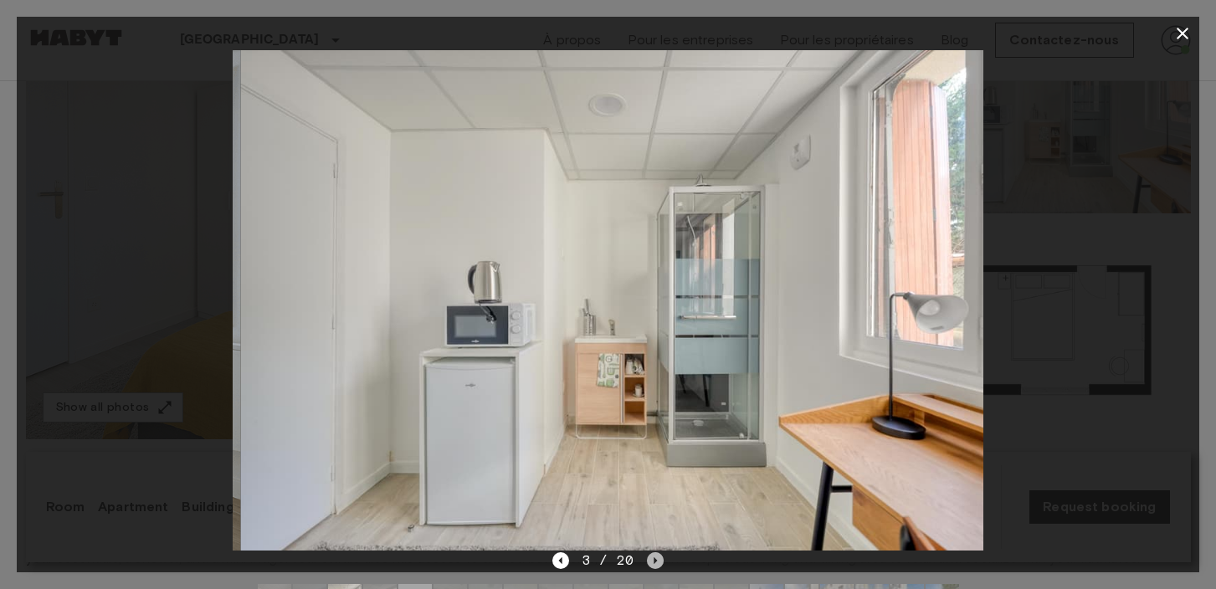
click at [654, 559] on icon "Next image" at bounding box center [655, 560] width 17 height 17
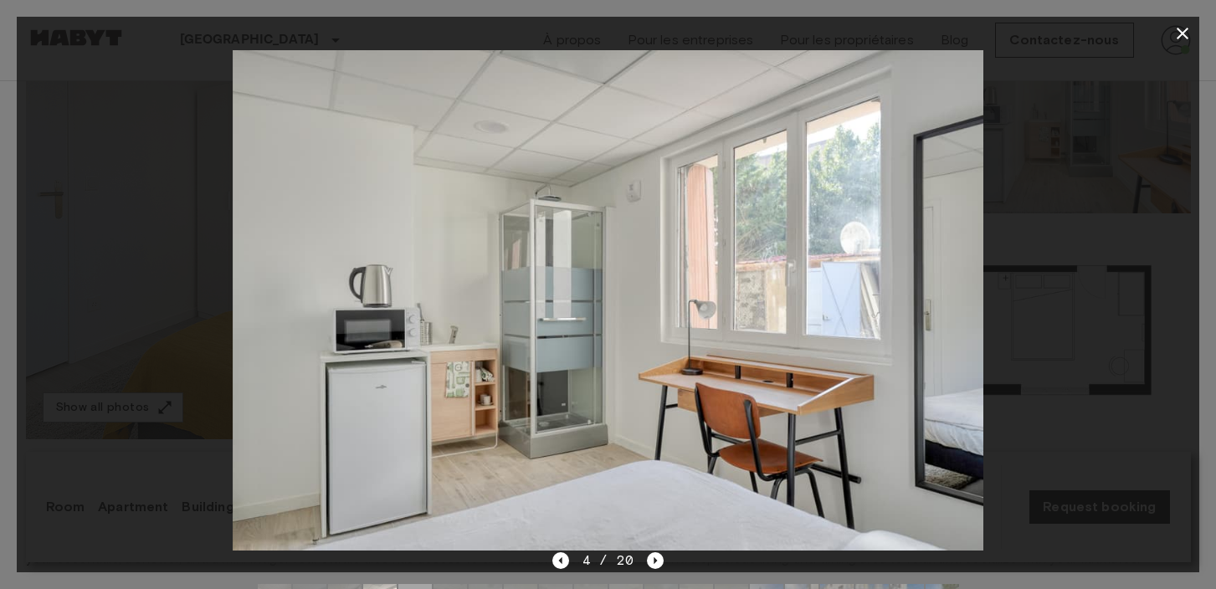
click at [1182, 33] on icon "button" at bounding box center [1182, 34] width 12 height 12
